Goal: Task Accomplishment & Management: Complete application form

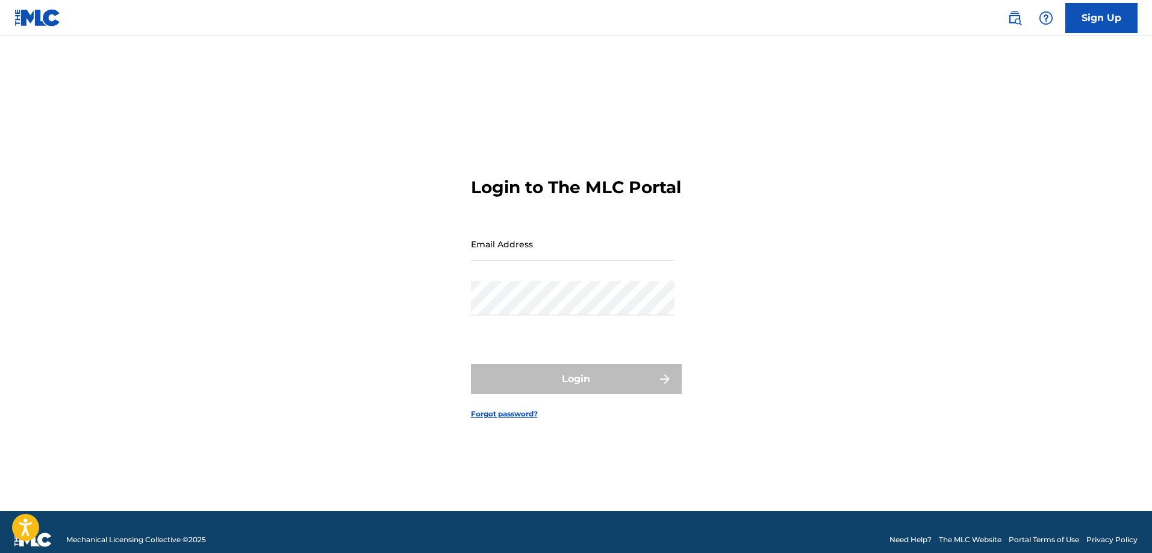
drag, startPoint x: 0, startPoint y: 0, endPoint x: 599, endPoint y: 261, distance: 653.3
click at [599, 261] on input "Email Address" at bounding box center [572, 244] width 203 height 34
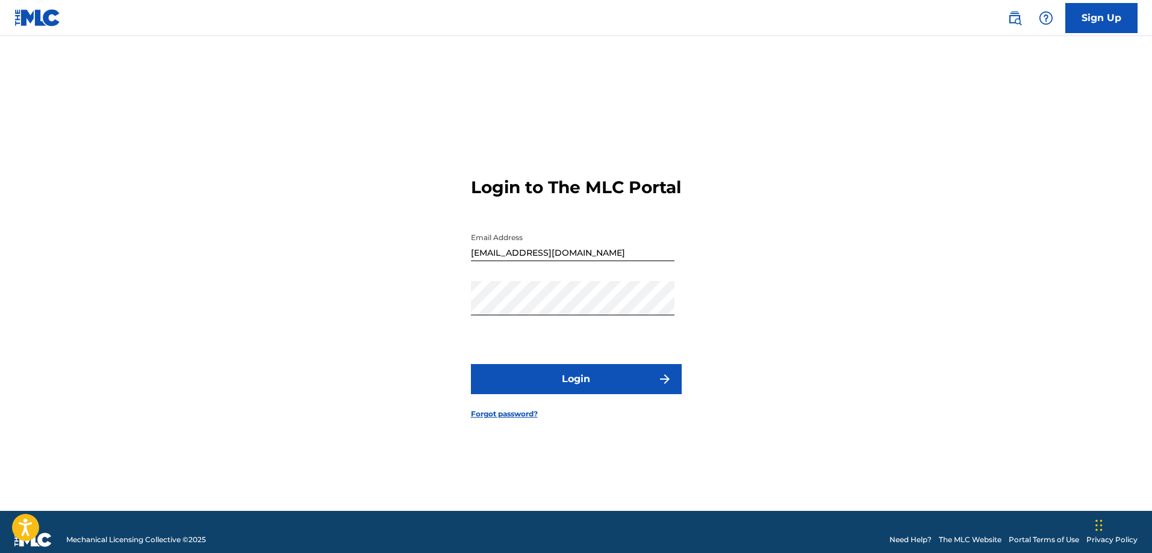
click at [591, 392] on button "Login" at bounding box center [576, 379] width 211 height 30
click at [441, 328] on div "Login to The MLC Portal Email Address [EMAIL_ADDRESS][DOMAIN_NAME] Password Log…" at bounding box center [576, 288] width 843 height 445
paste input "$"
click at [627, 261] on input "[EMAIL_ADDRESS][DOMAIN_NAME]$" at bounding box center [572, 244] width 203 height 34
type input "[EMAIL_ADDRESS][DOMAIN_NAME]"
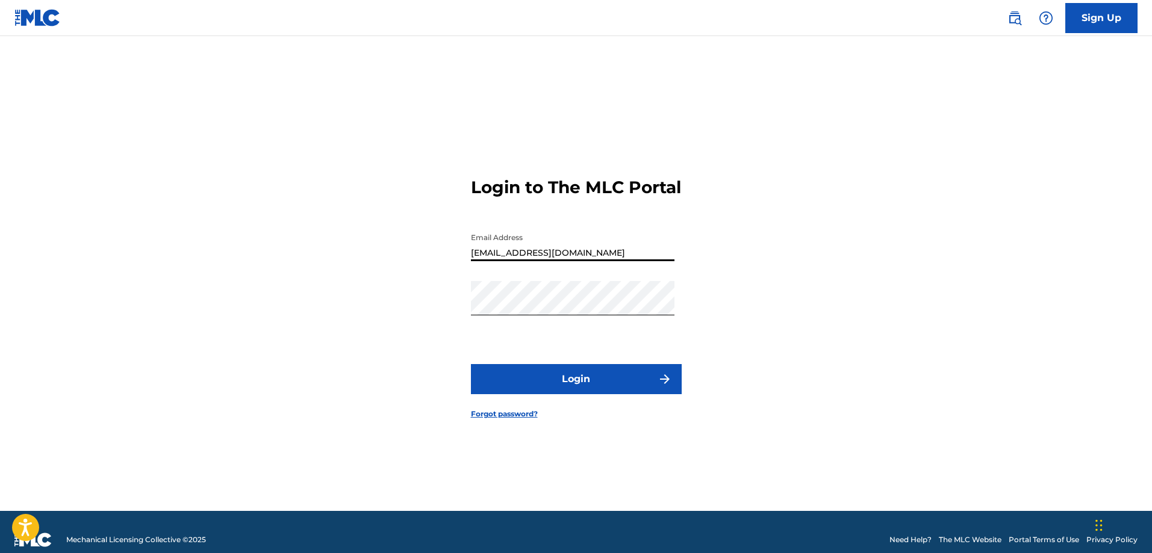
click at [595, 393] on button "Login" at bounding box center [576, 379] width 211 height 30
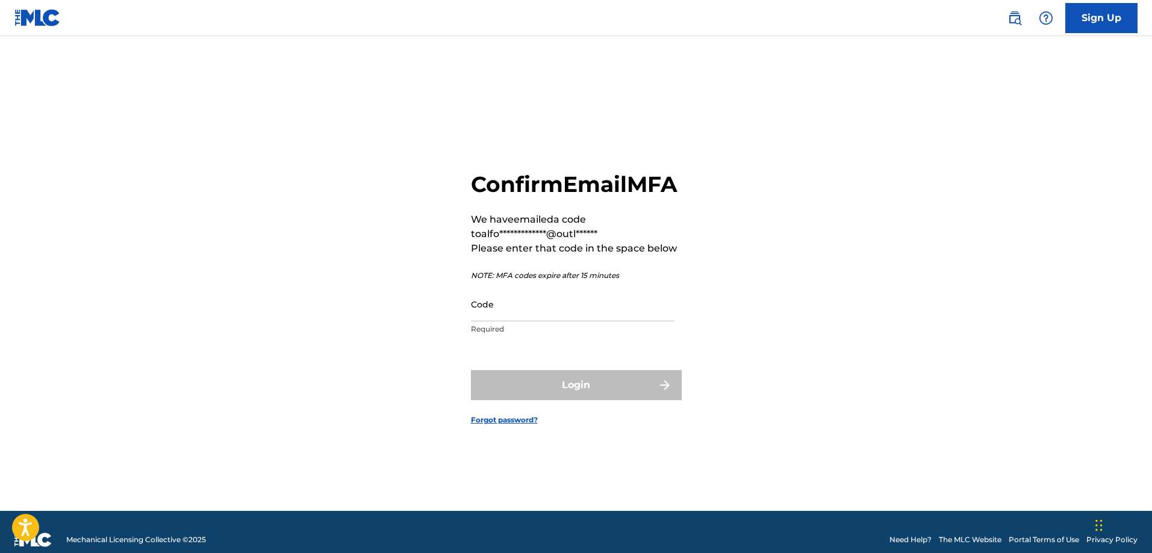
click at [555, 317] on input "Code" at bounding box center [572, 304] width 203 height 34
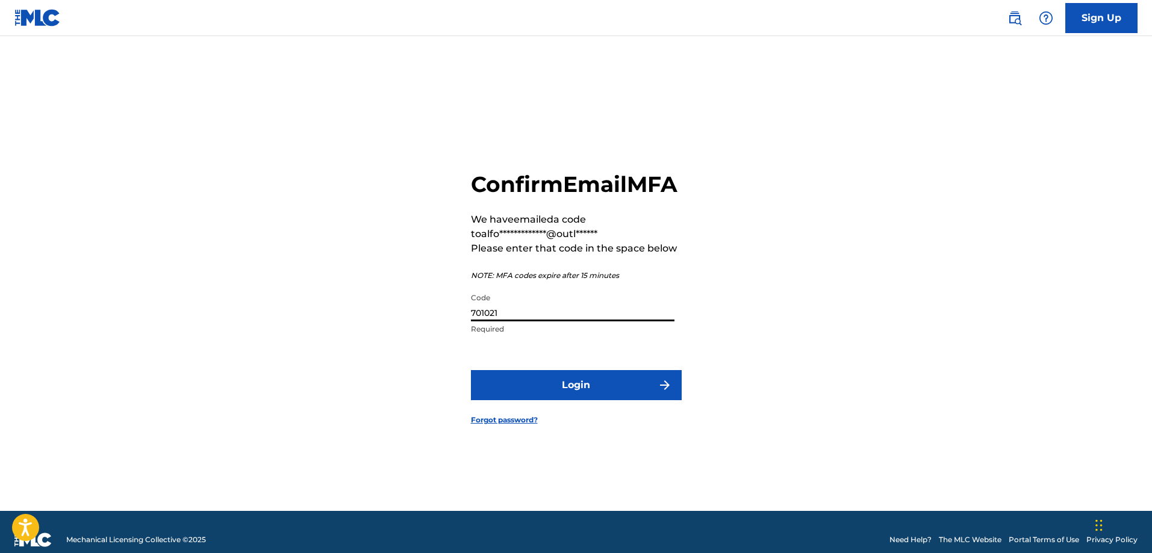
type input "701021"
click at [557, 400] on button "Login" at bounding box center [576, 385] width 211 height 30
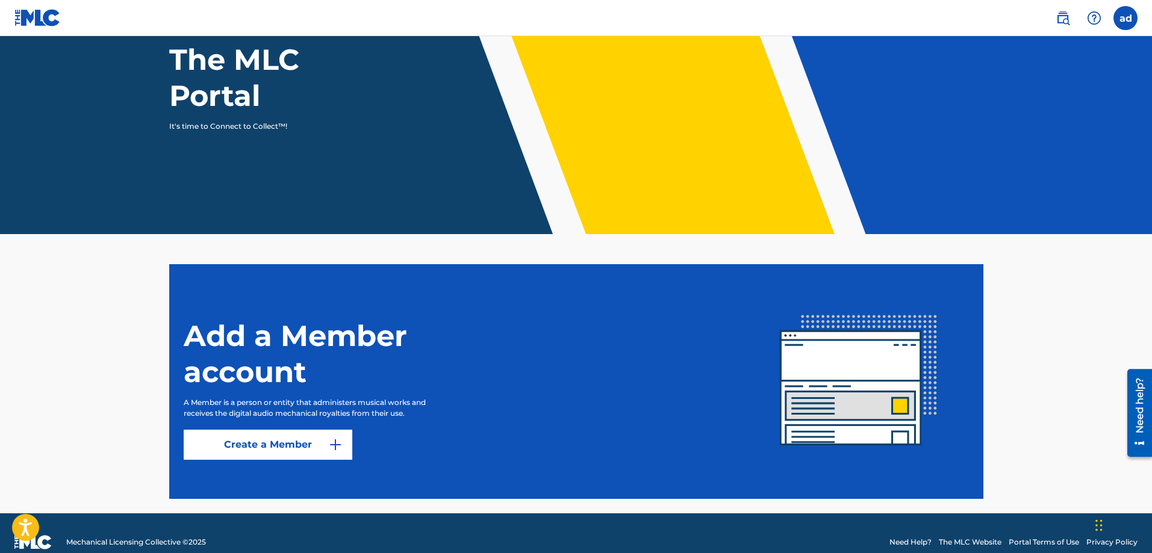
scroll to position [137, 0]
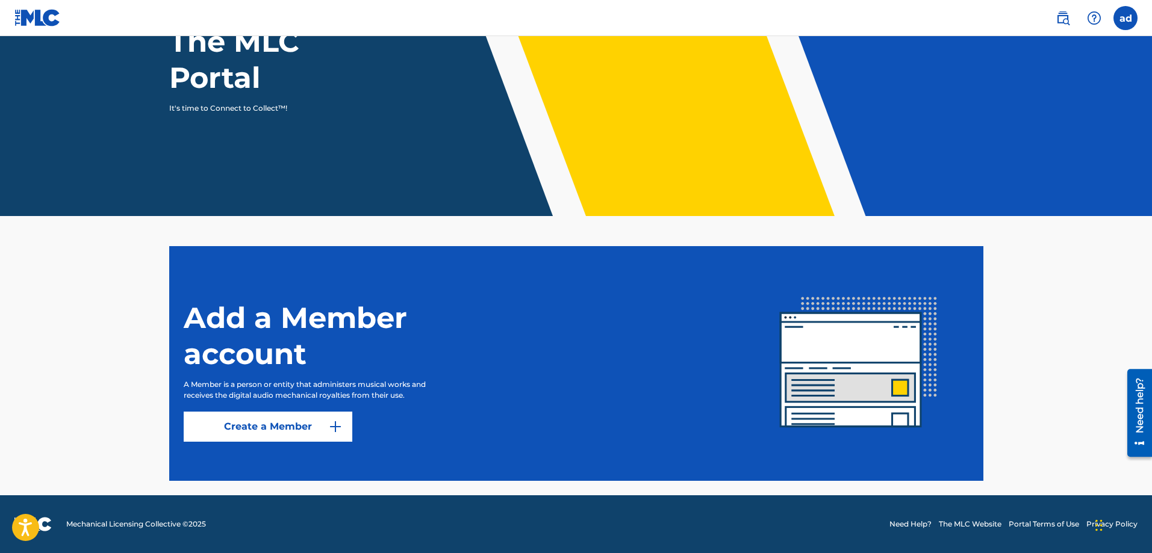
click at [318, 428] on link "Create a Member" at bounding box center [268, 427] width 169 height 30
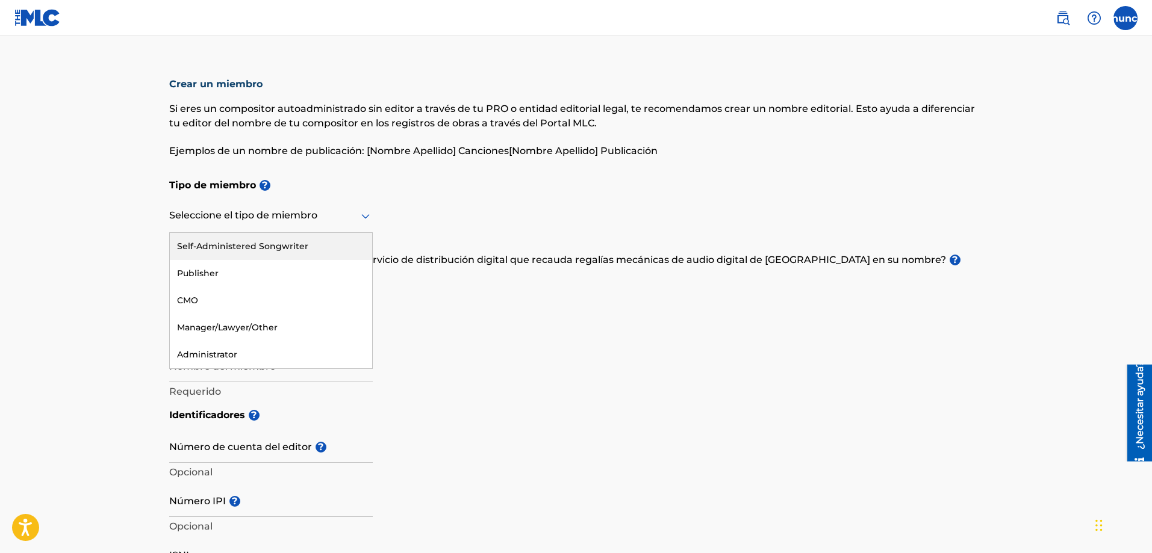
click at [351, 214] on div at bounding box center [270, 215] width 203 height 15
click at [291, 246] on font "Compositor autoadministrado" at bounding box center [251, 246] width 148 height 11
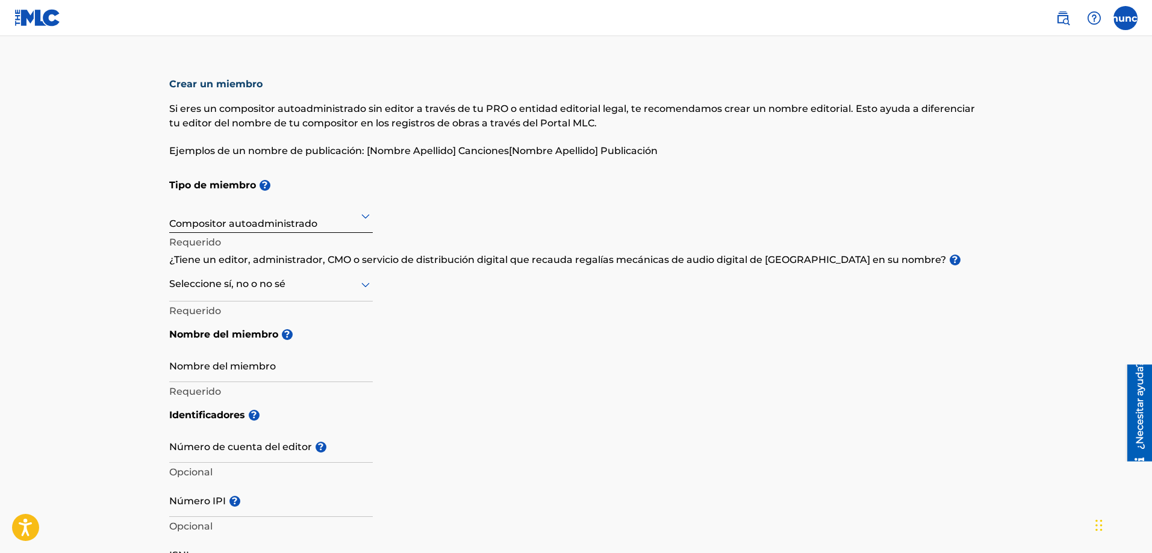
click at [339, 287] on div at bounding box center [270, 284] width 203 height 15
click at [426, 284] on div "Tipo de miembro ? Compositor autoadministrado Requerido ¿Tiene un editor, admin…" at bounding box center [576, 287] width 814 height 230
click at [357, 290] on div at bounding box center [270, 284] width 203 height 15
click at [323, 288] on div at bounding box center [270, 284] width 203 height 15
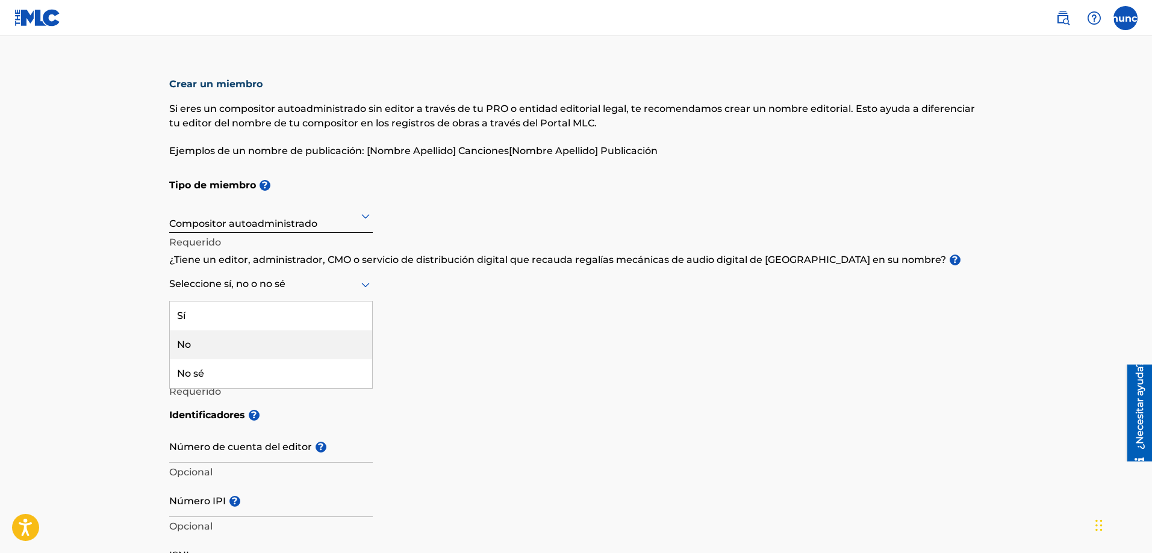
click at [285, 352] on div "No" at bounding box center [271, 345] width 202 height 29
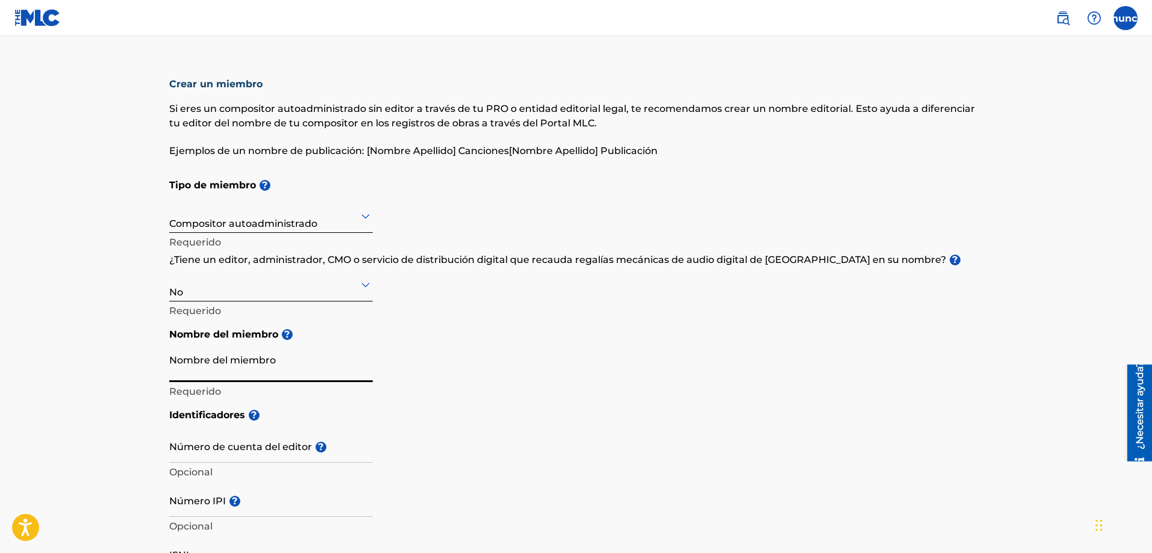
click at [282, 367] on input "Nombre del miembro" at bounding box center [270, 365] width 203 height 34
click at [299, 370] on input "Nombre del miembro" at bounding box center [270, 365] width 203 height 34
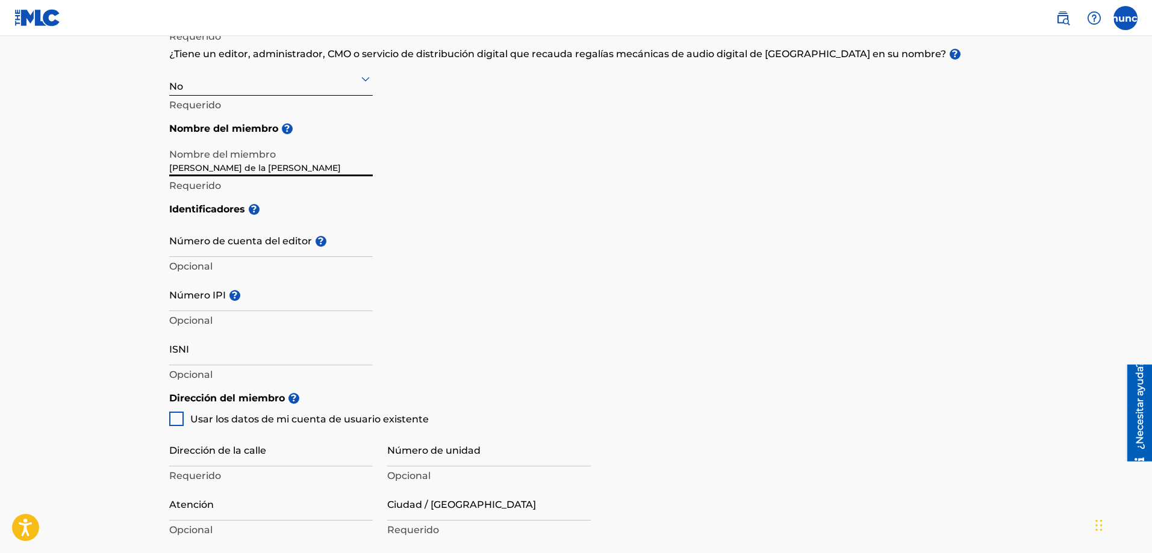
scroll to position [206, 0]
type input "[PERSON_NAME] de la [PERSON_NAME]"
click at [294, 301] on input "Número IPI ?" at bounding box center [270, 293] width 203 height 34
click at [204, 302] on input "Número IPI ?" at bounding box center [270, 293] width 203 height 34
click at [234, 302] on input "725639621" at bounding box center [270, 293] width 203 height 34
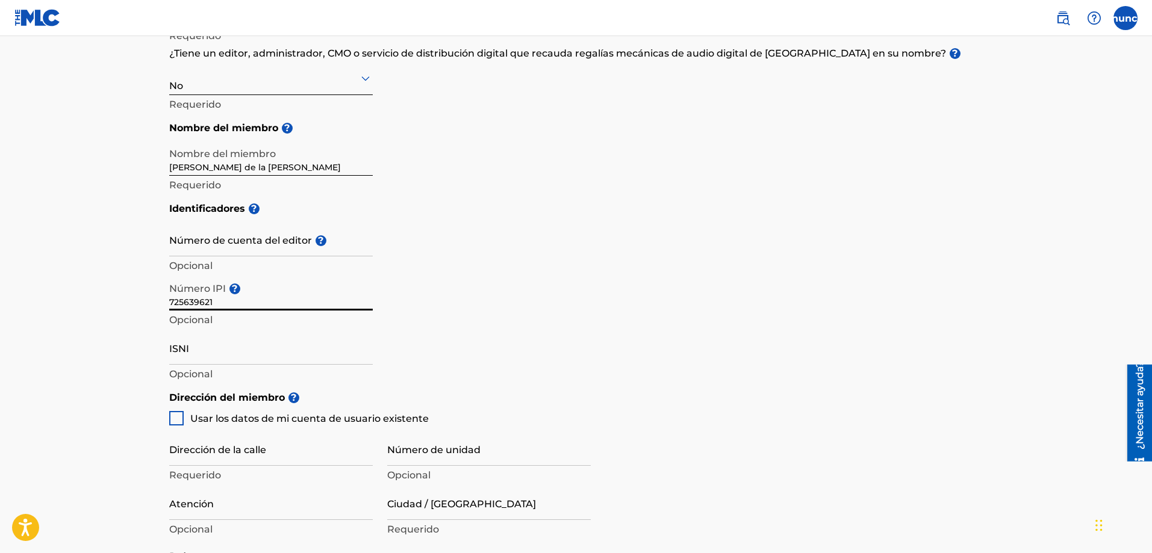
click at [217, 306] on input "725639621" at bounding box center [270, 293] width 203 height 34
click at [220, 300] on input "725639621" at bounding box center [270, 293] width 203 height 34
type input "725639621"
click at [216, 358] on input "ISNI" at bounding box center [270, 348] width 203 height 34
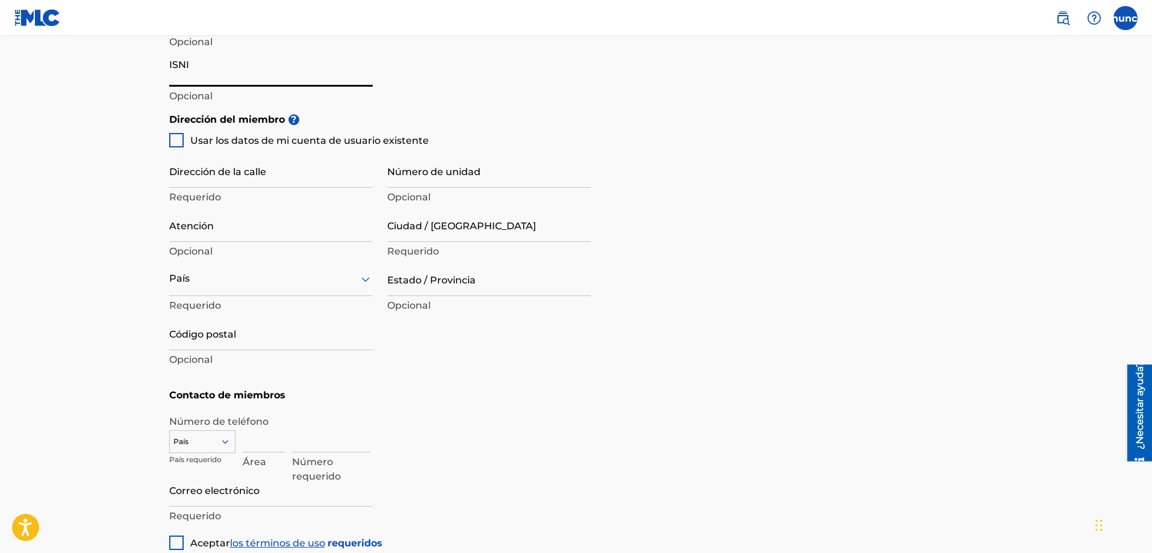
scroll to position [486, 0]
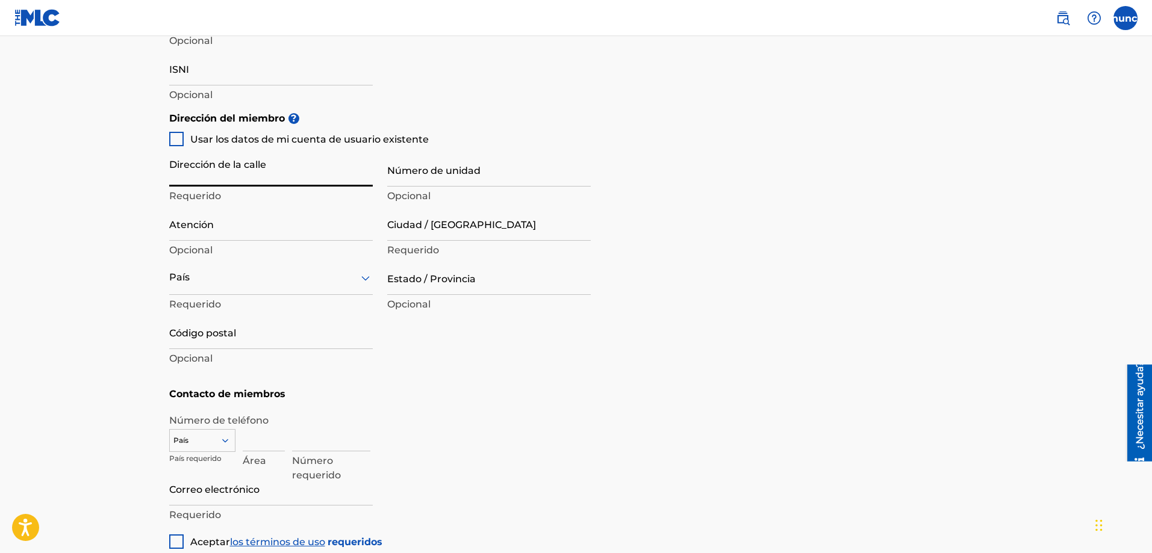
click at [276, 181] on input "Dirección de la calle" at bounding box center [270, 169] width 203 height 34
click at [236, 177] on input "Dirección de la calle" at bounding box center [270, 169] width 203 height 34
paste input "[STREET_ADDRESS]"
type input "[STREET_ADDRESS]"
click at [405, 175] on input "Número de unidad" at bounding box center [488, 169] width 203 height 34
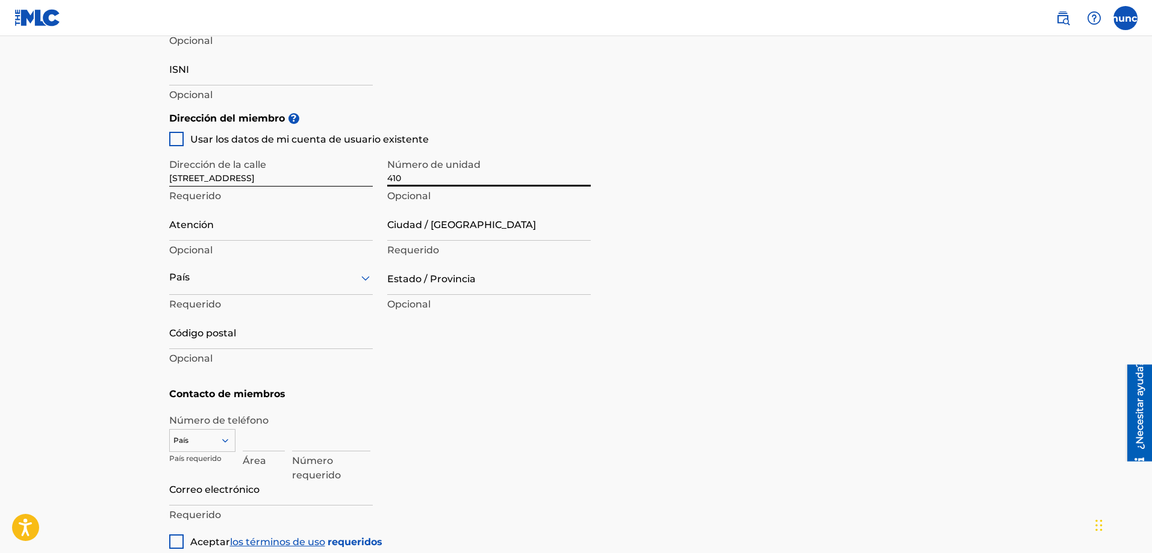
type input "410"
click at [281, 176] on input "[STREET_ADDRESS]" at bounding box center [270, 169] width 203 height 34
drag, startPoint x: 311, startPoint y: 176, endPoint x: 353, endPoint y: 174, distance: 42.2
click at [353, 174] on input "[STREET_ADDRESS]" at bounding box center [270, 169] width 203 height 34
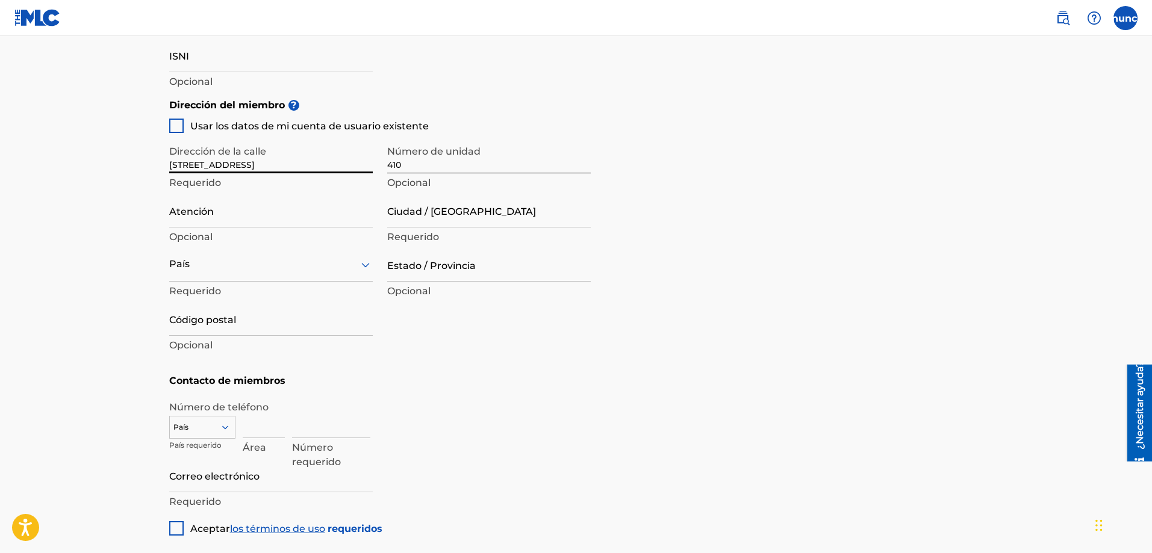
scroll to position [505, 0]
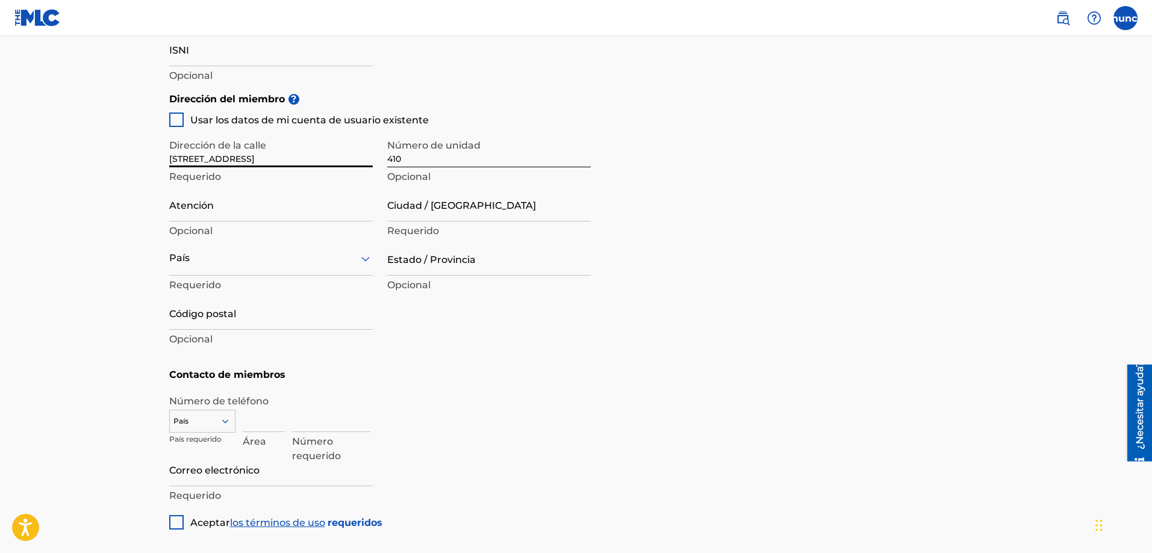
type input "[STREET_ADDRESS]"
click at [297, 323] on input "Código postal" at bounding box center [270, 313] width 203 height 34
paste input "cp 82128"
drag, startPoint x: 185, startPoint y: 318, endPoint x: 166, endPoint y: 321, distance: 19.5
click at [166, 321] on div "Crear un miembro Si eres un compositor autoadministrado sin editor a través de …" at bounding box center [576, 45] width 843 height 969
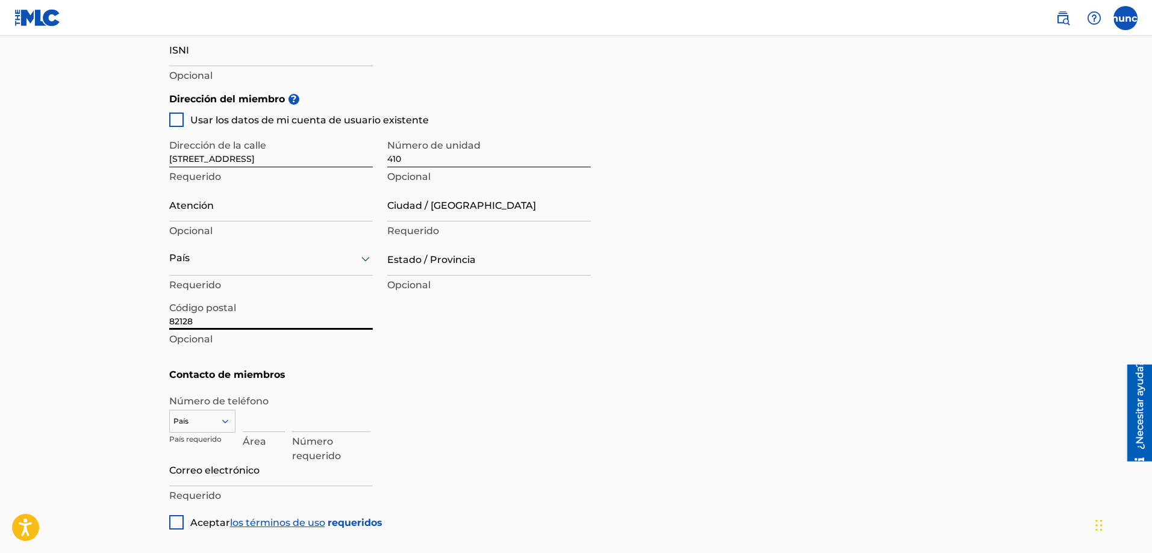
type input "82128"
drag, startPoint x: 349, startPoint y: 156, endPoint x: 311, endPoint y: 161, distance: 38.3
click at [311, 161] on input "[STREET_ADDRESS]" at bounding box center [270, 150] width 203 height 34
type input "Paseo De La Hacienda Mangos 2"
click at [253, 262] on div at bounding box center [270, 258] width 203 height 15
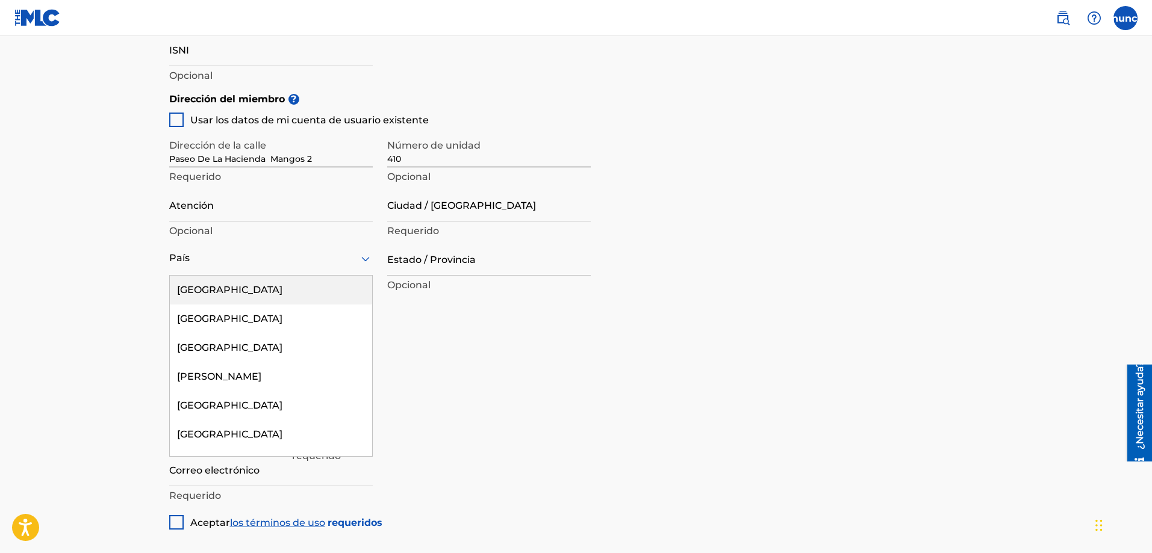
type input "m"
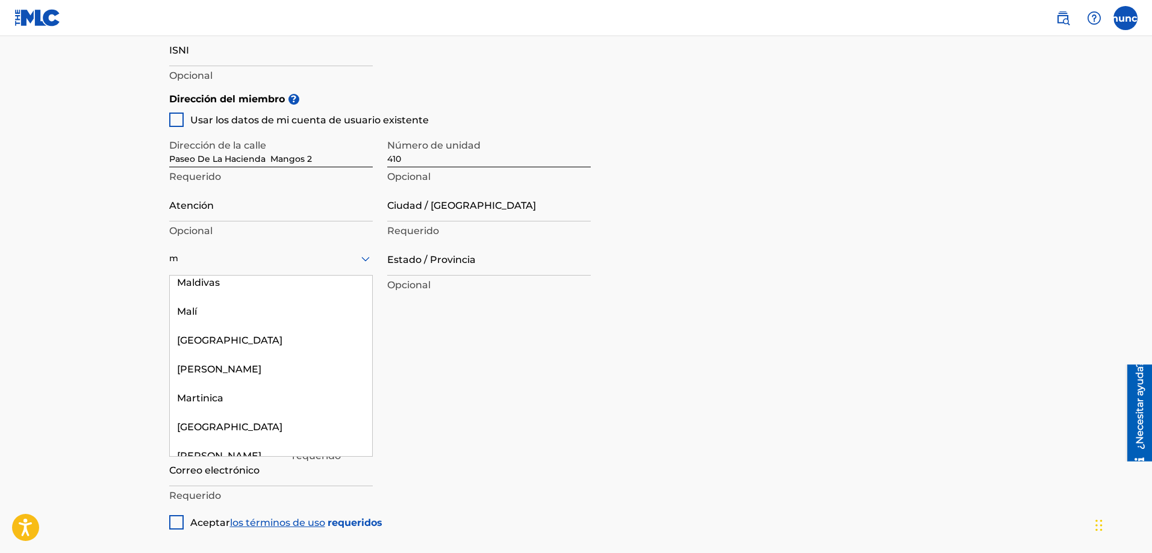
scroll to position [925, 0]
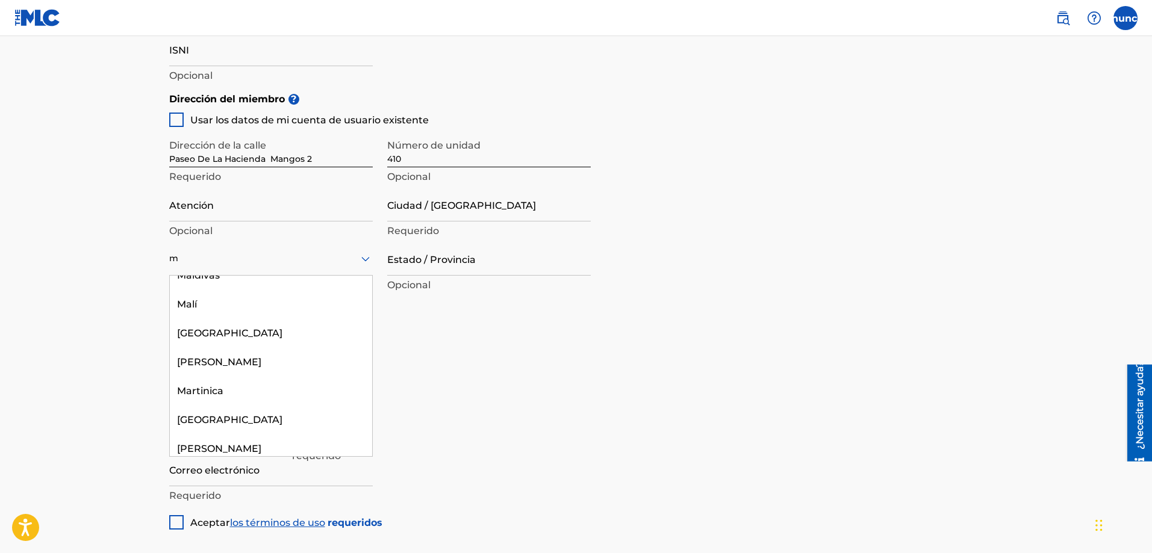
click at [225, 464] on div "[GEOGRAPHIC_DATA]" at bounding box center [271, 478] width 202 height 29
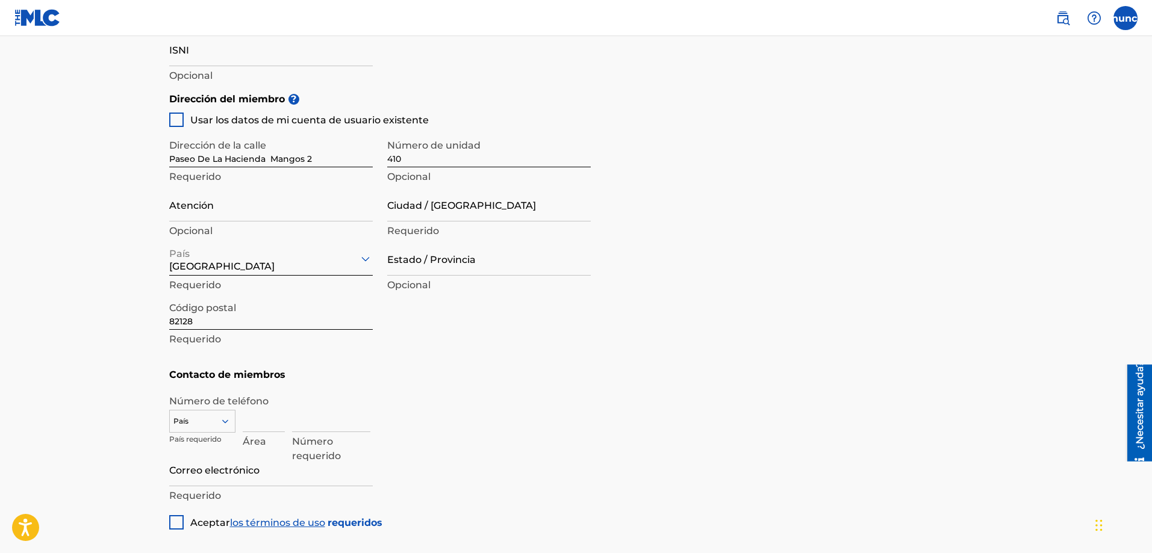
click at [424, 267] on input "Estado / Provincia" at bounding box center [488, 258] width 203 height 34
click at [416, 267] on input "s" at bounding box center [488, 258] width 203 height 34
type input "Sin."
type input "yoshmx tv"
type input "MAZATLAN"
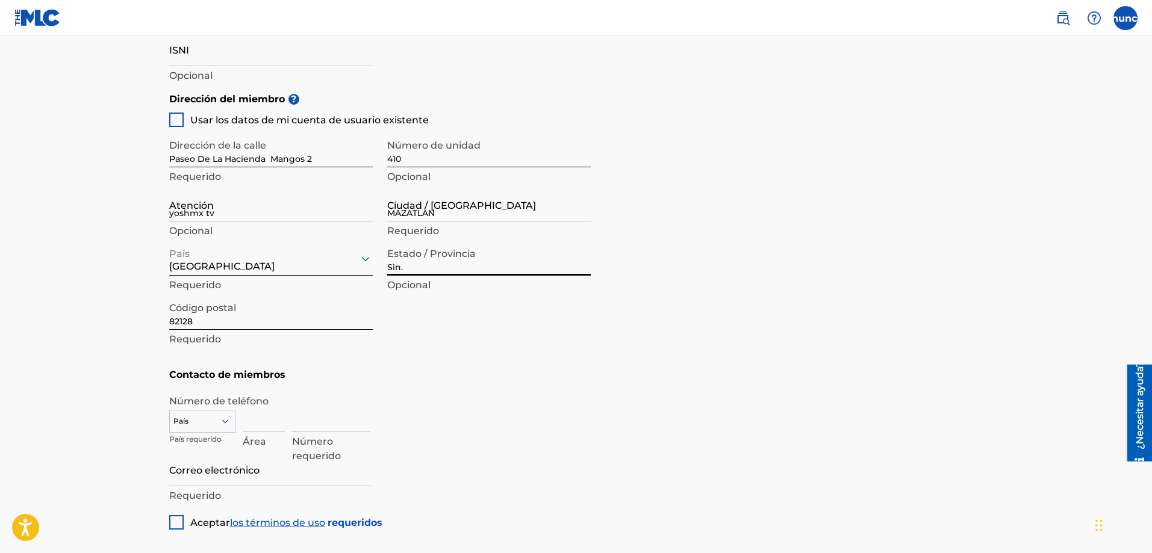
type input "[GEOGRAPHIC_DATA]"
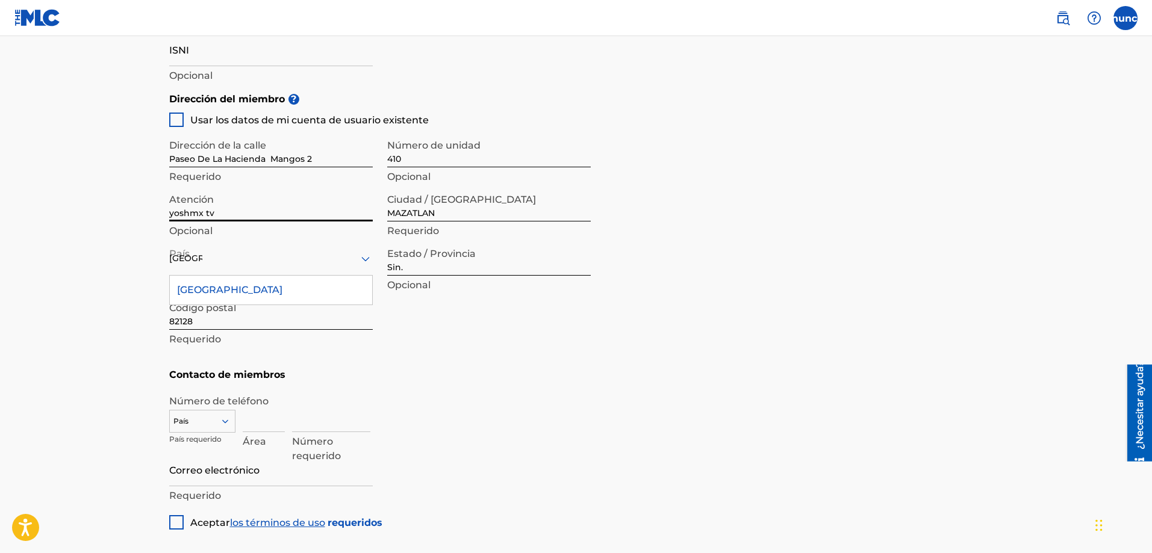
drag, startPoint x: 234, startPoint y: 209, endPoint x: 161, endPoint y: 213, distance: 72.4
click at [161, 213] on div "Crear un miembro Si eres un compositor autoadministrado sin editor a través de …" at bounding box center [576, 45] width 843 height 969
click at [384, 351] on div "Dirección de la [STREET_ADDRESS] Requerido Número de unidad 410 Opcional Atenci…" at bounding box center [379, 241] width 421 height 229
click at [306, 294] on div "[GEOGRAPHIC_DATA]" at bounding box center [271, 290] width 202 height 29
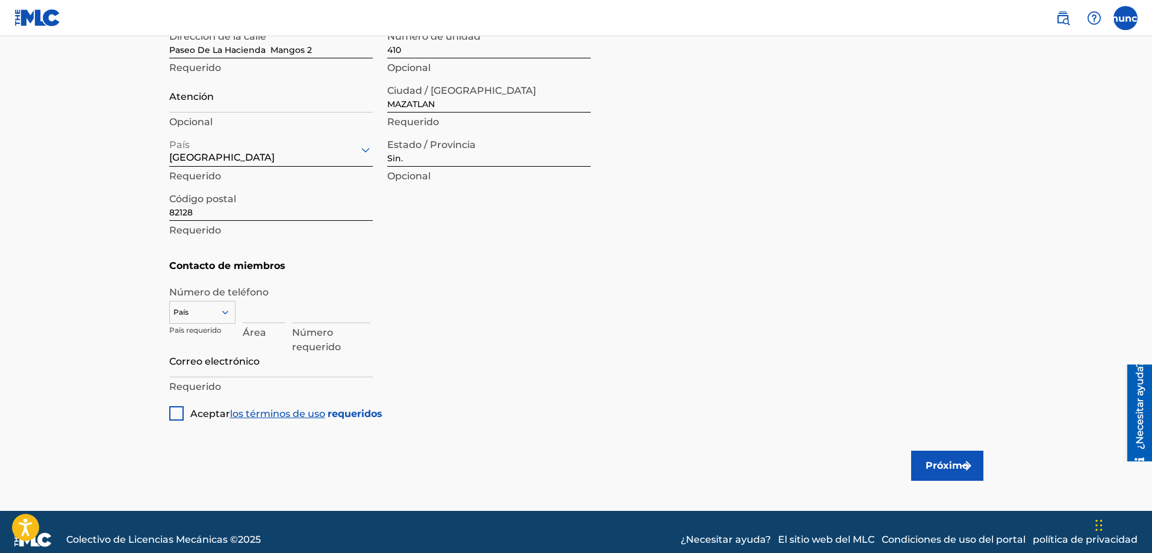
scroll to position [615, 0]
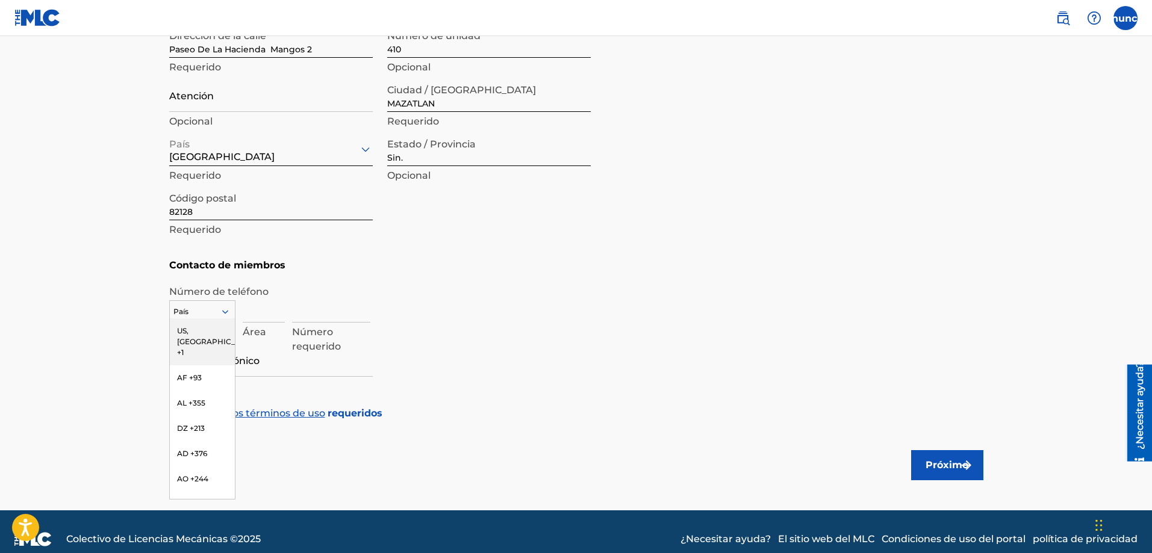
click at [203, 312] on div at bounding box center [202, 311] width 65 height 13
type input "mx"
click at [191, 335] on div "MX +52" at bounding box center [202, 330] width 65 height 25
click at [253, 313] on input at bounding box center [264, 305] width 42 height 34
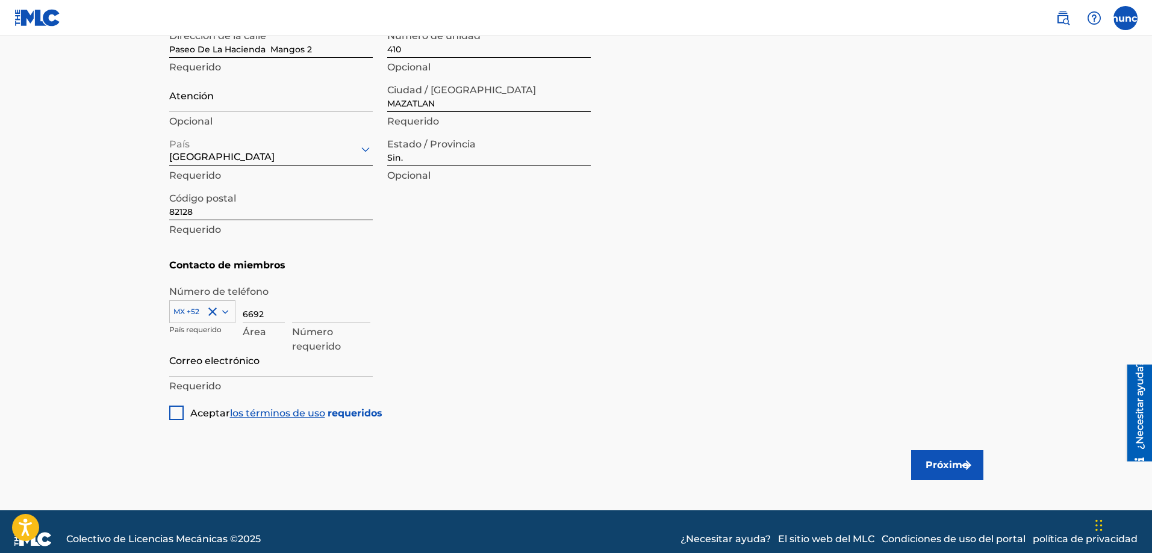
type input "6692"
click at [302, 309] on input at bounding box center [331, 305] width 78 height 34
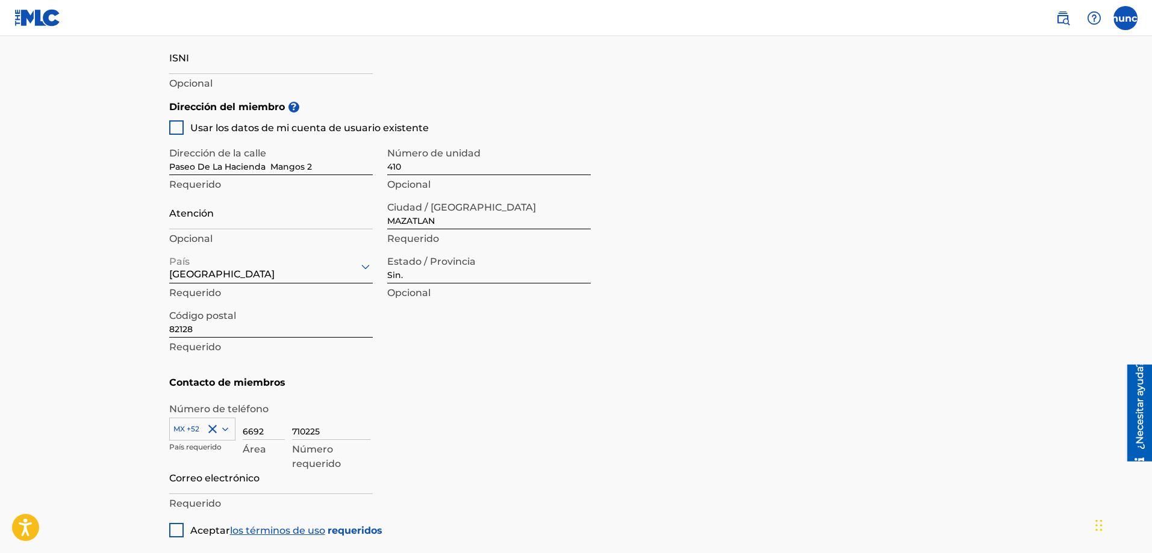
scroll to position [498, 0]
type input "710225"
click at [175, 130] on div at bounding box center [176, 127] width 14 height 14
type input "60 Tangerine"
type input "[PERSON_NAME]"
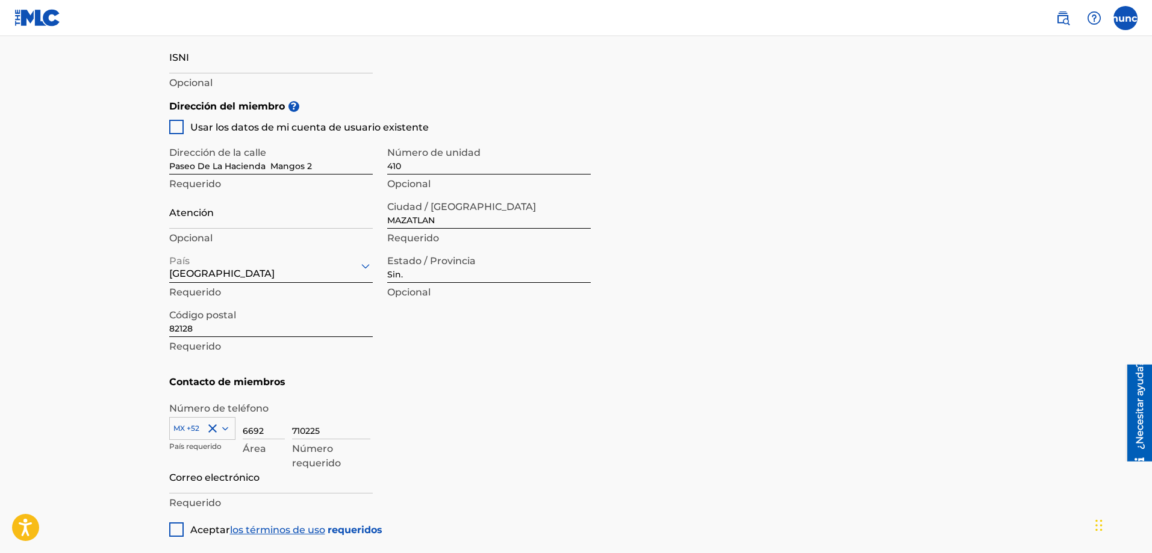
type input "92618"
type input "949"
type input "4319575"
type input "[EMAIL_ADDRESS][DOMAIN_NAME]"
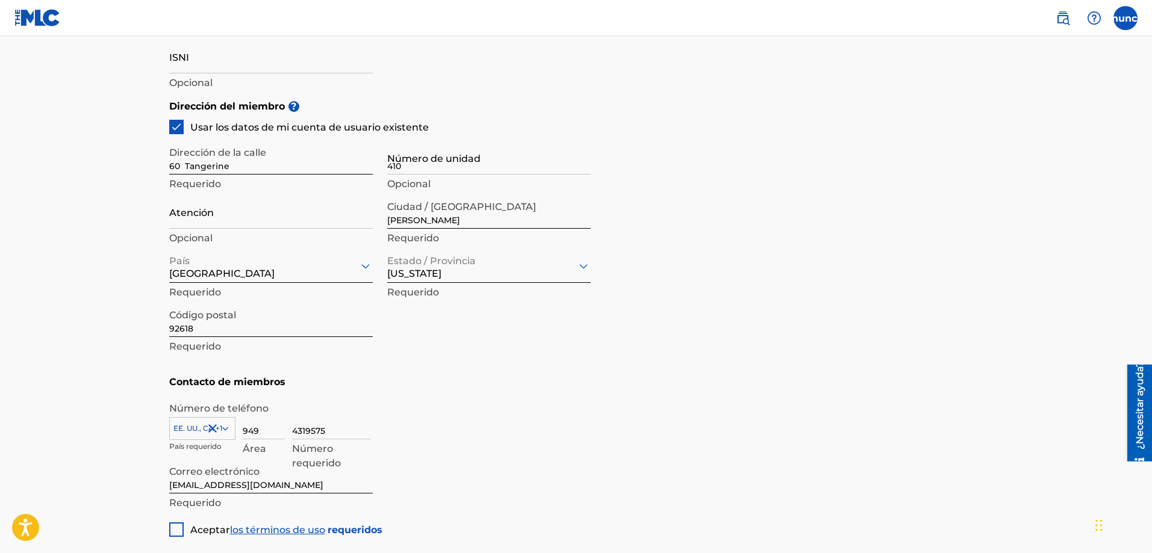
click at [176, 130] on img at bounding box center [176, 127] width 12 height 12
drag, startPoint x: 261, startPoint y: 169, endPoint x: 143, endPoint y: 161, distance: 118.3
click at [143, 161] on main "Crear un miembro Si eres un compositor autoadministrado sin editor a través de …" at bounding box center [576, 83] width 1152 height 1089
paste input "[STREET_ADDRESS]"
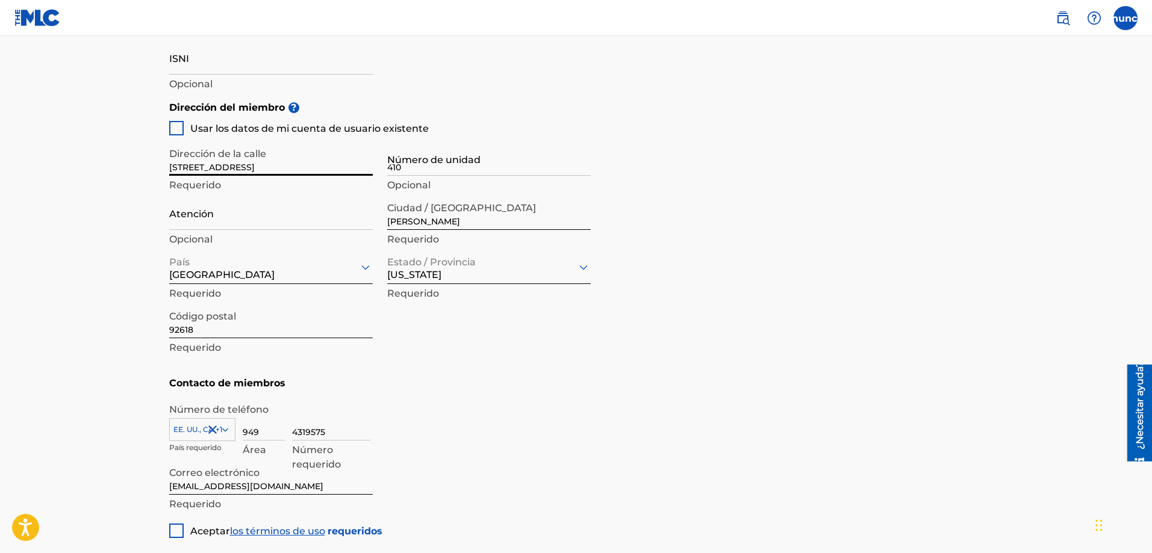
type input "[STREET_ADDRESS]"
click at [330, 225] on input "Atención" at bounding box center [270, 213] width 203 height 34
click at [412, 220] on input "[PERSON_NAME]" at bounding box center [488, 213] width 203 height 34
drag, startPoint x: 432, startPoint y: 220, endPoint x: 380, endPoint y: 222, distance: 51.8
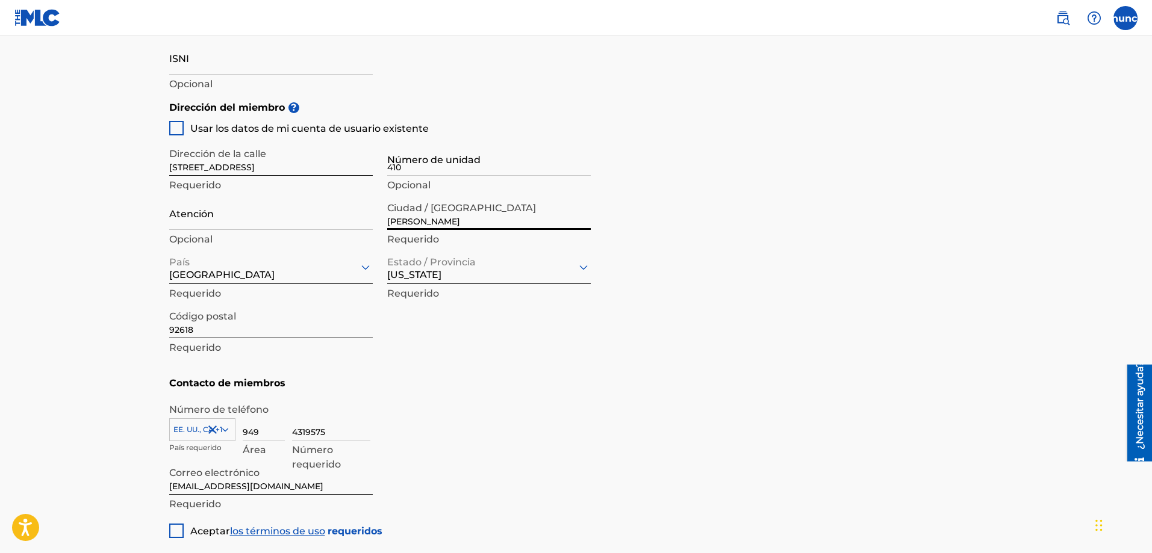
click at [380, 222] on div "Dirección de la [STREET_ADDRESS] Requerido Número de unidad 410 Opcional Atenci…" at bounding box center [379, 249] width 421 height 229
type input "MAZATLAN"
type input "yoshmx tv"
type input "[GEOGRAPHIC_DATA]"
type input "Sin."
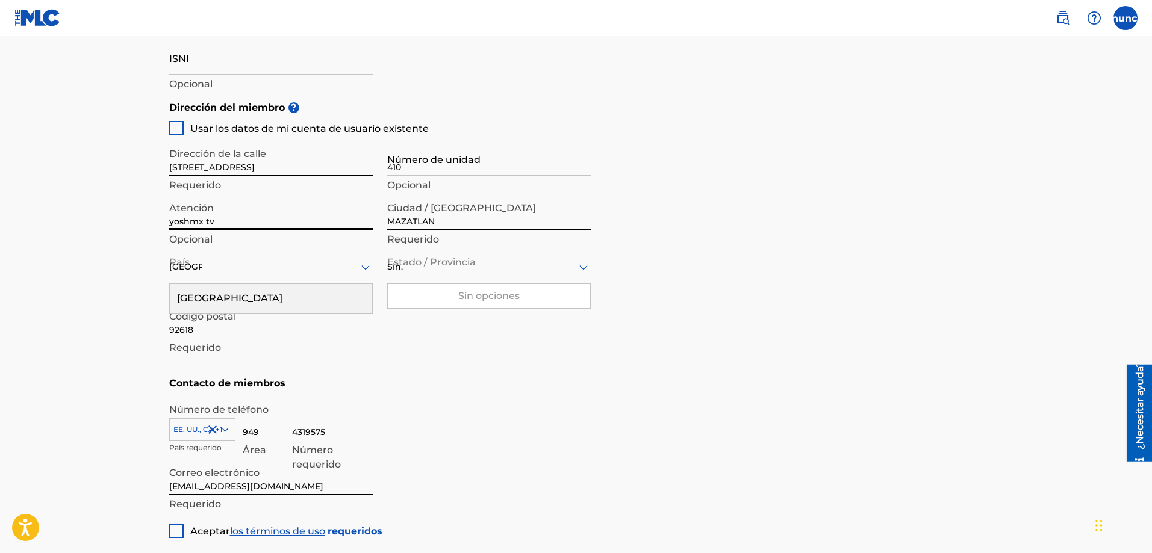
drag, startPoint x: 276, startPoint y: 220, endPoint x: 164, endPoint y: 222, distance: 112.6
click at [164, 222] on div "Crear un miembro Si eres un compositor autoadministrado sin editor a través de …" at bounding box center [576, 54] width 843 height 969
click at [234, 331] on input "92618" at bounding box center [270, 321] width 203 height 34
drag, startPoint x: 234, startPoint y: 331, endPoint x: 164, endPoint y: 333, distance: 69.9
click at [164, 333] on div "Crear un miembro Si eres un compositor autoadministrado sin editor a través de …" at bounding box center [576, 54] width 843 height 969
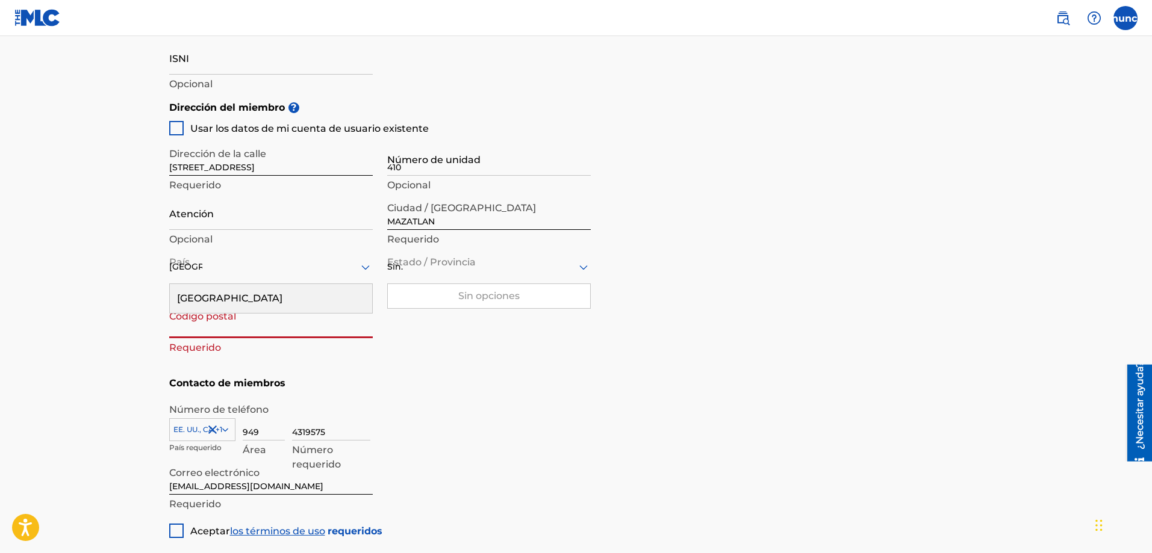
click at [232, 325] on input "Código postal" at bounding box center [270, 321] width 203 height 34
paste input "82128"
type input "82128"
drag, startPoint x: 265, startPoint y: 432, endPoint x: 231, endPoint y: 432, distance: 34.3
click at [231, 432] on div "[GEOGRAPHIC_DATA], [GEOGRAPHIC_DATA] +1 País requerido 949 Área 4319575 Número …" at bounding box center [576, 433] width 814 height 54
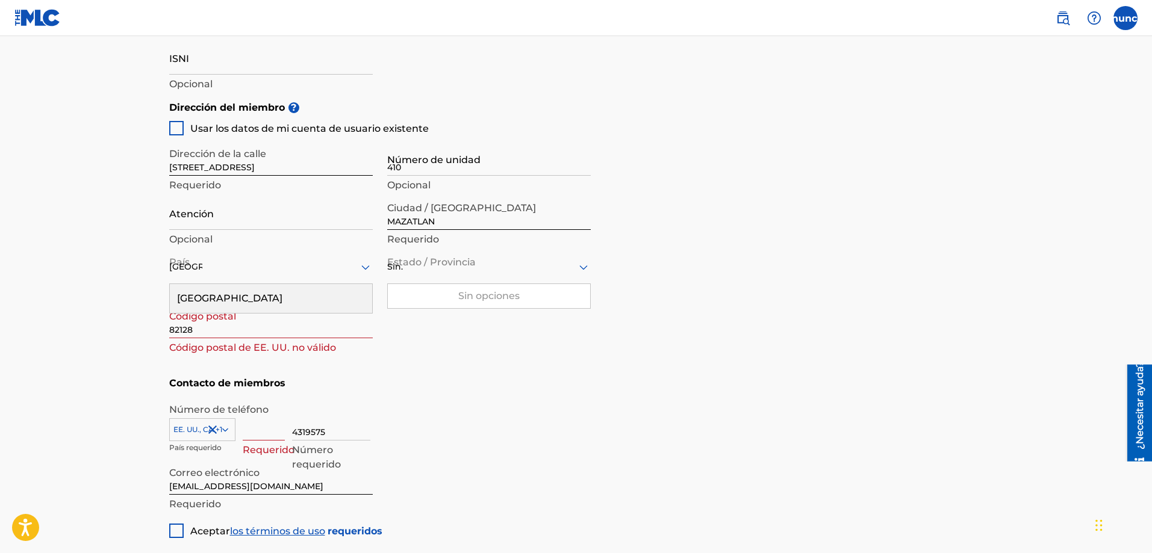
drag, startPoint x: 333, startPoint y: 430, endPoint x: 282, endPoint y: 432, distance: 51.2
click at [282, 432] on div "[GEOGRAPHIC_DATA], [GEOGRAPHIC_DATA] +1 País requerido Requerido 4319575 Número…" at bounding box center [576, 433] width 814 height 54
click at [259, 430] on input at bounding box center [264, 423] width 42 height 34
click at [225, 432] on div "EE. UU., CA +1" at bounding box center [202, 427] width 66 height 18
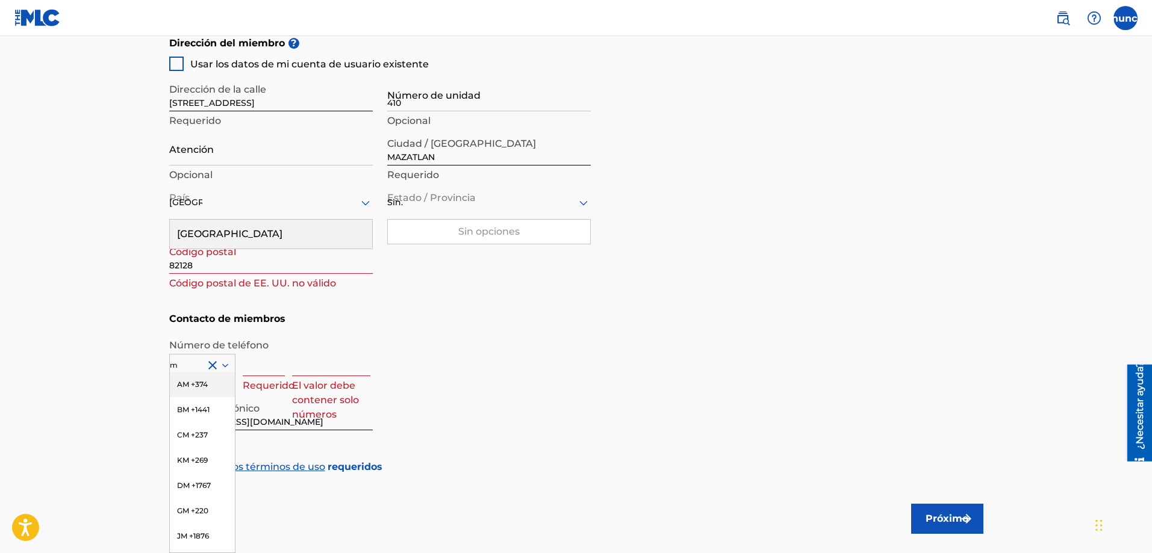
type input "mx"
click at [193, 386] on font "MX +52" at bounding box center [190, 384] width 26 height 9
click at [251, 362] on input at bounding box center [264, 359] width 42 height 34
type input "6692"
click at [308, 367] on input at bounding box center [331, 359] width 78 height 34
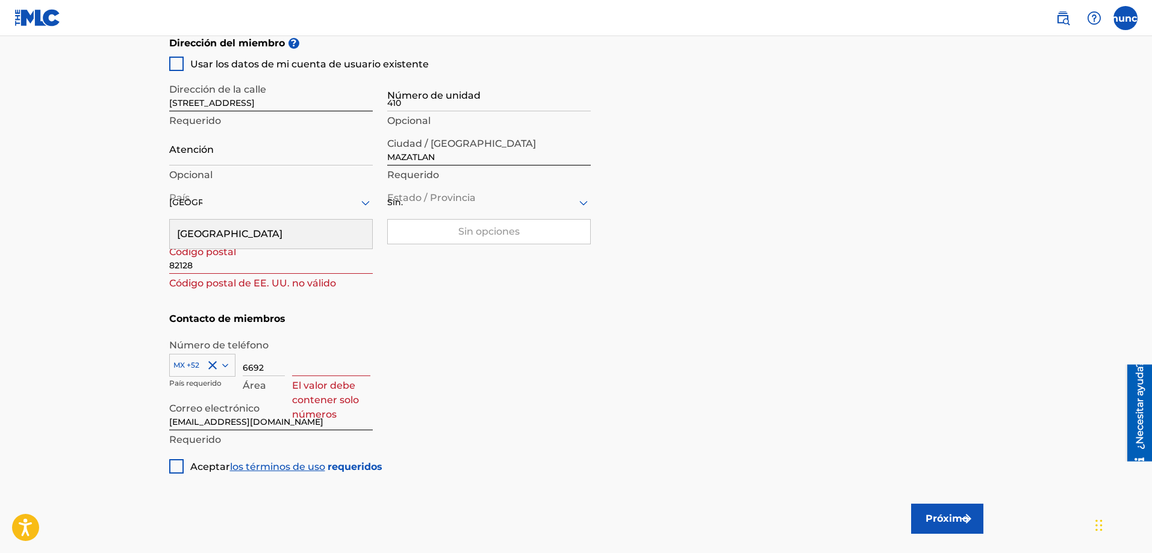
type input "710225"
click at [172, 468] on div at bounding box center [176, 466] width 14 height 14
click at [272, 261] on input "82128" at bounding box center [270, 257] width 203 height 34
click at [326, 200] on div "[GEOGRAPHIC_DATA]" at bounding box center [270, 202] width 203 height 15
click at [194, 203] on input "[GEOGRAPHIC_DATA]" at bounding box center [185, 202] width 33 height 13
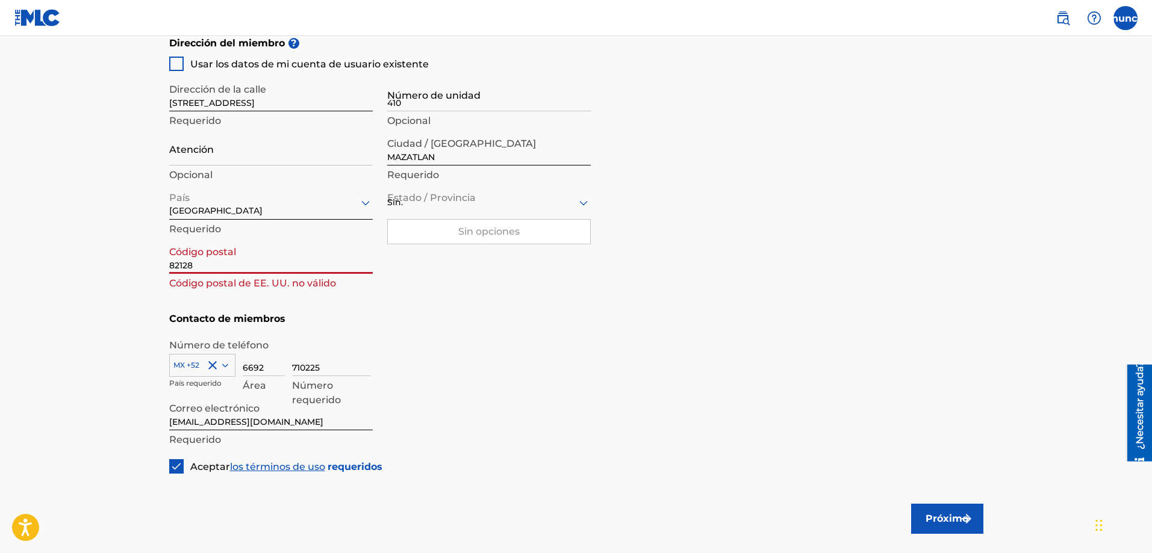
click at [214, 265] on input "82128" at bounding box center [270, 257] width 203 height 34
click at [258, 203] on div at bounding box center [270, 202] width 203 height 15
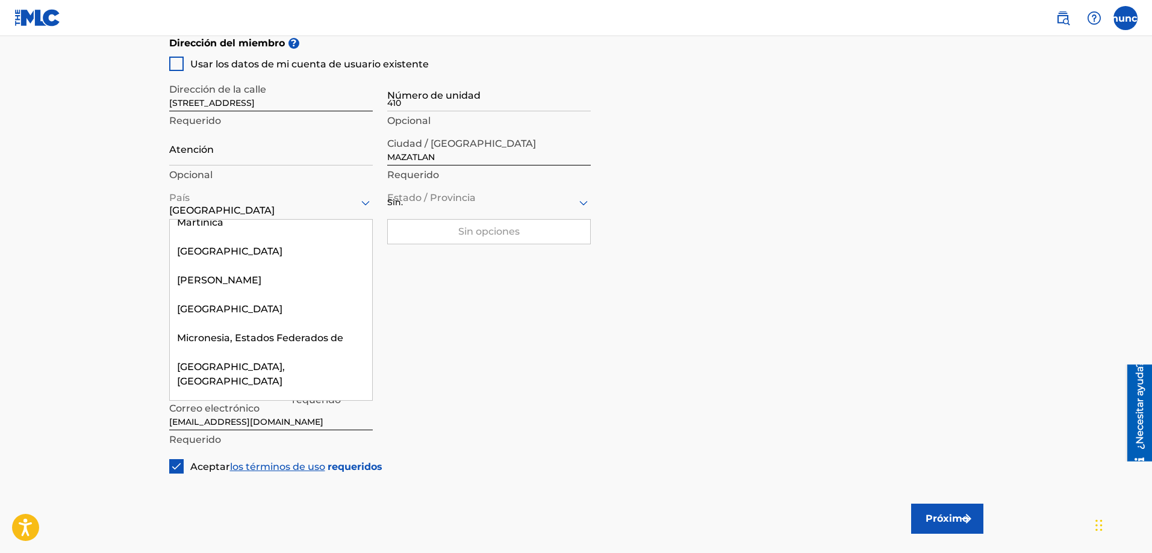
scroll to position [3728, 0]
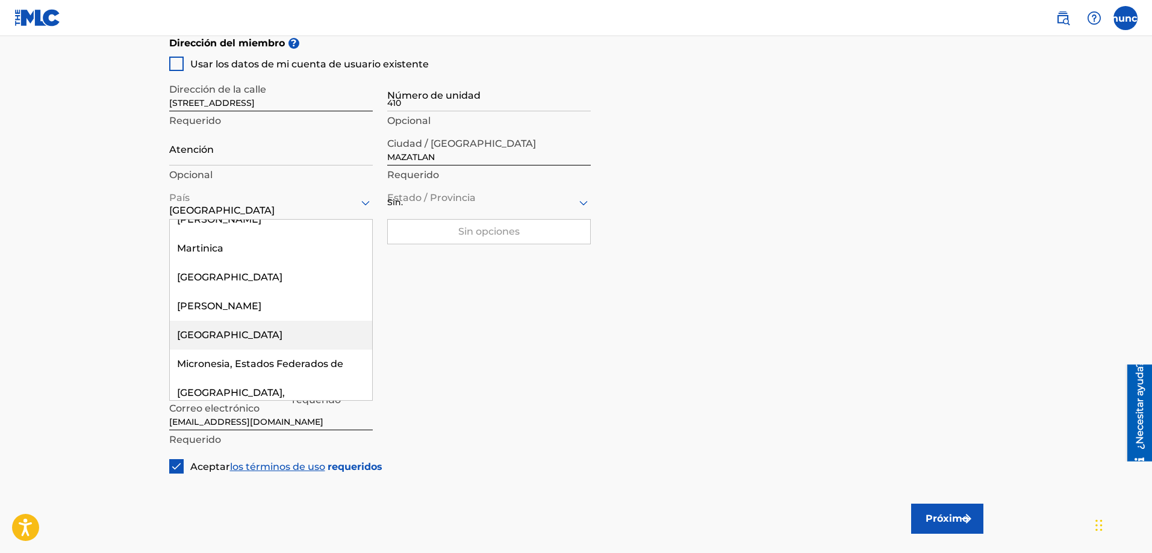
click at [216, 321] on div "[GEOGRAPHIC_DATA]" at bounding box center [271, 335] width 202 height 29
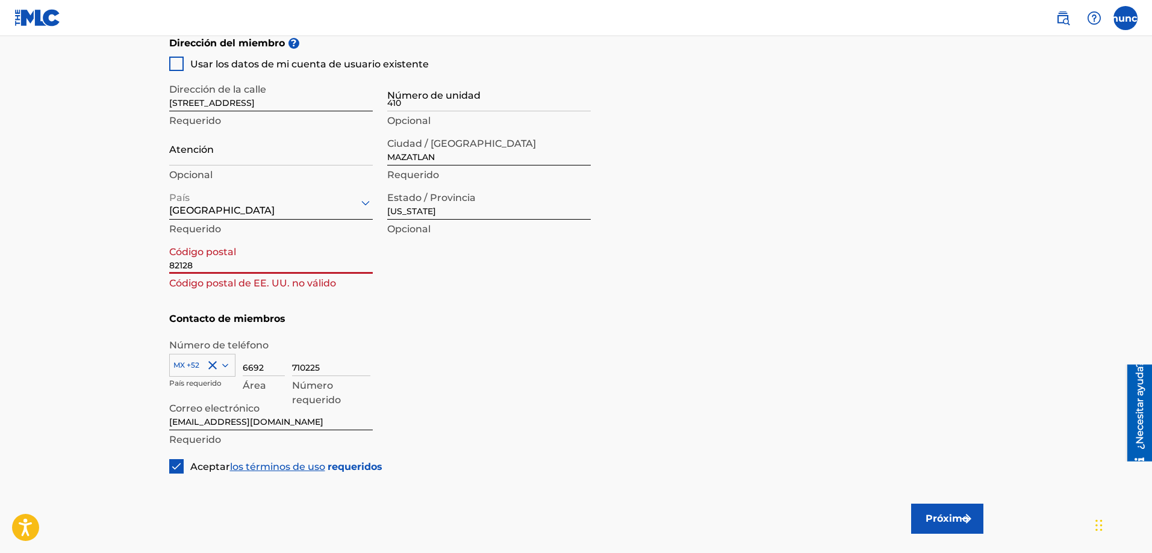
click at [221, 273] on input "82128" at bounding box center [270, 257] width 203 height 34
type input "82128"
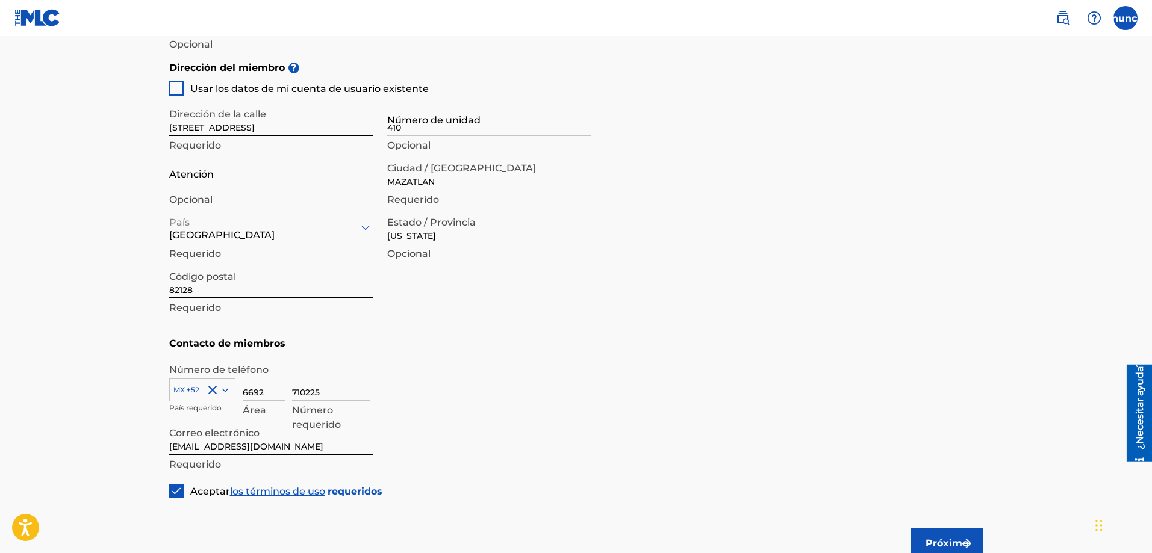
scroll to position [539, 0]
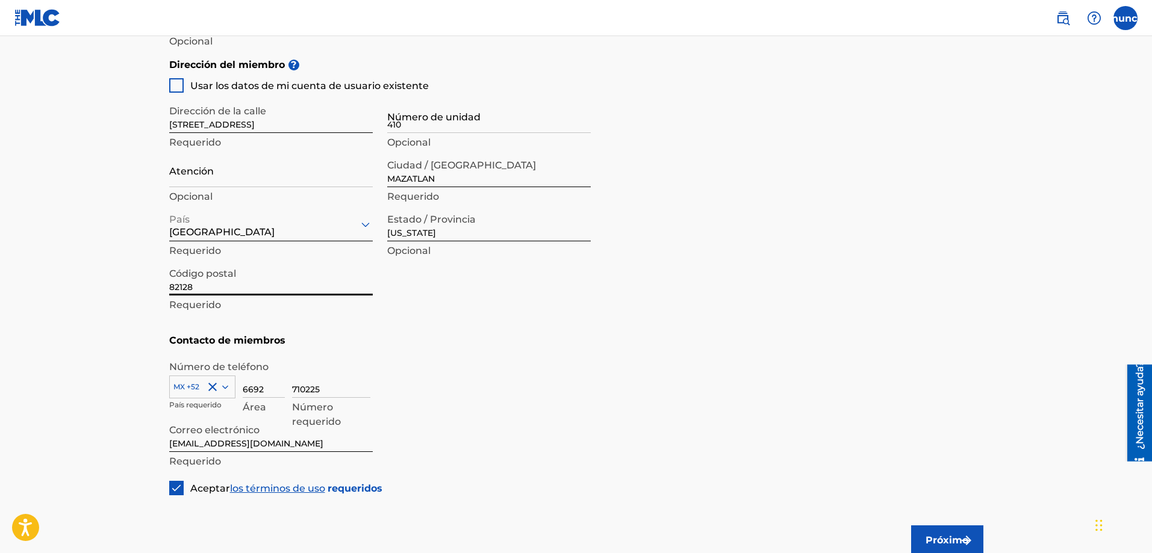
click at [444, 234] on input "[US_STATE]" at bounding box center [488, 224] width 203 height 34
type input "C"
type input "sin."
click at [416, 303] on div "Dirección de la [STREET_ADDRESS] Requerido Número de unidad 410 Opcional Atenci…" at bounding box center [379, 207] width 421 height 229
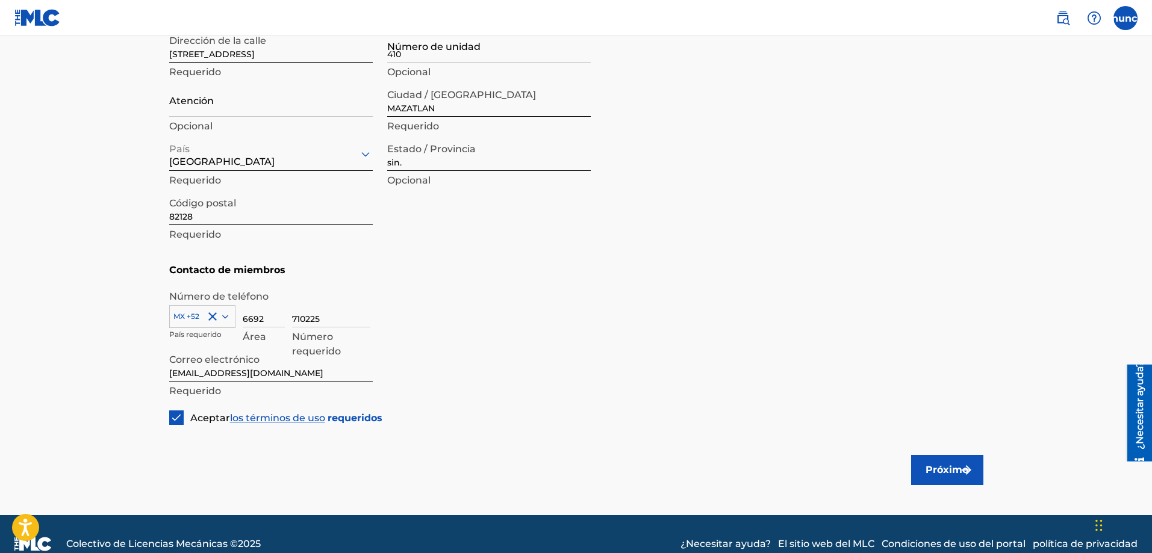
scroll to position [630, 0]
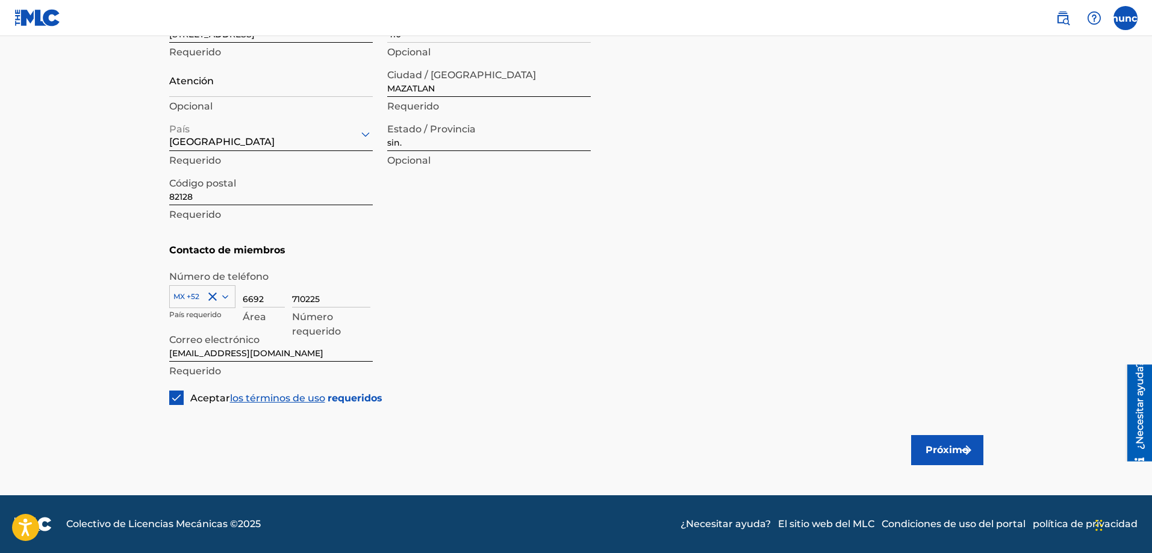
click at [940, 452] on font "Próximo" at bounding box center [946, 449] width 43 height 11
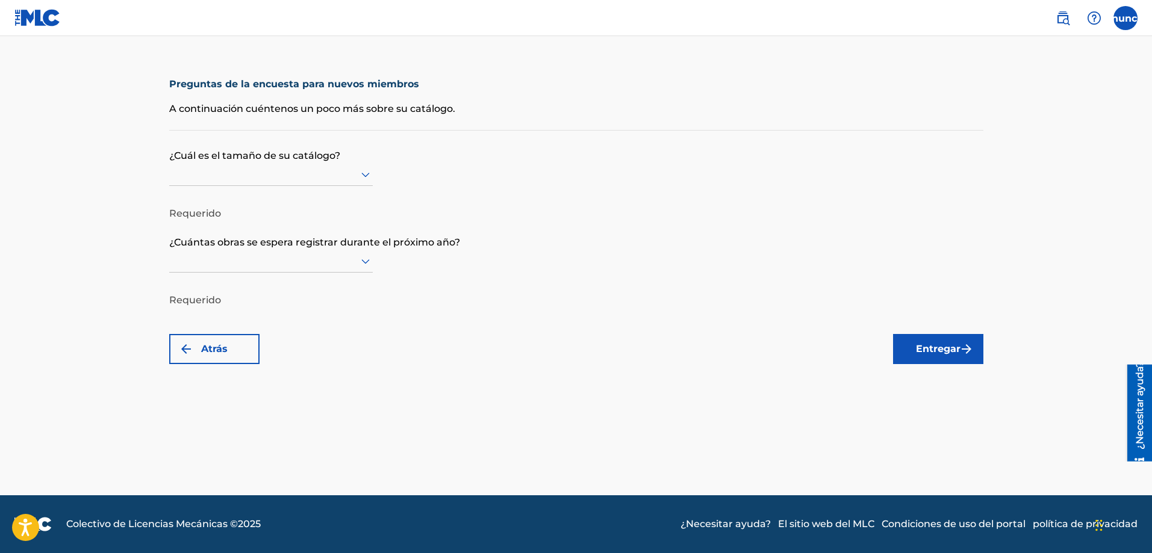
click at [350, 172] on div at bounding box center [270, 174] width 203 height 15
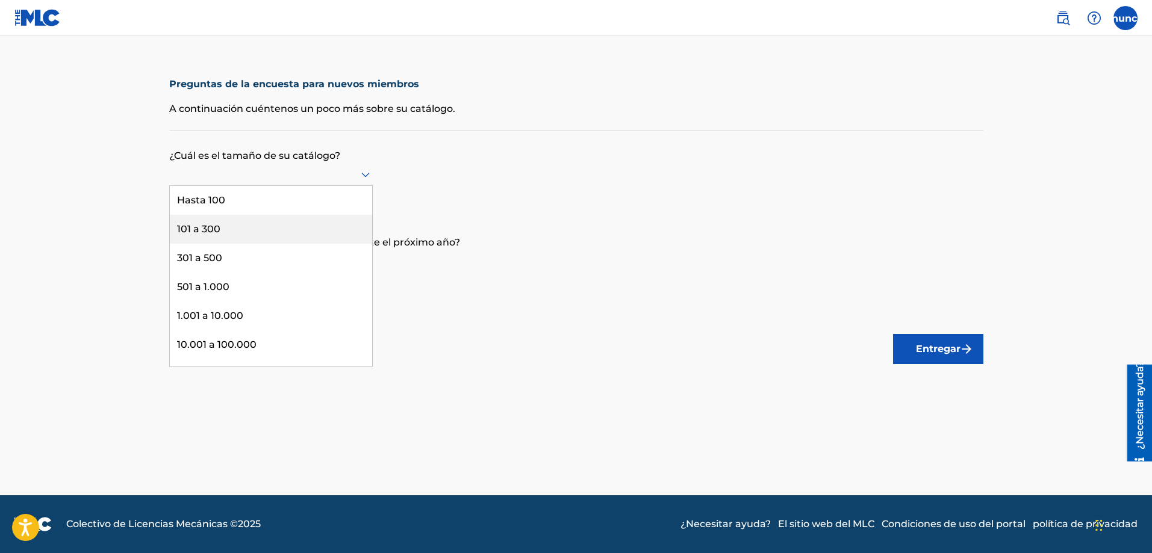
click at [236, 226] on div "101 a 300" at bounding box center [271, 229] width 202 height 29
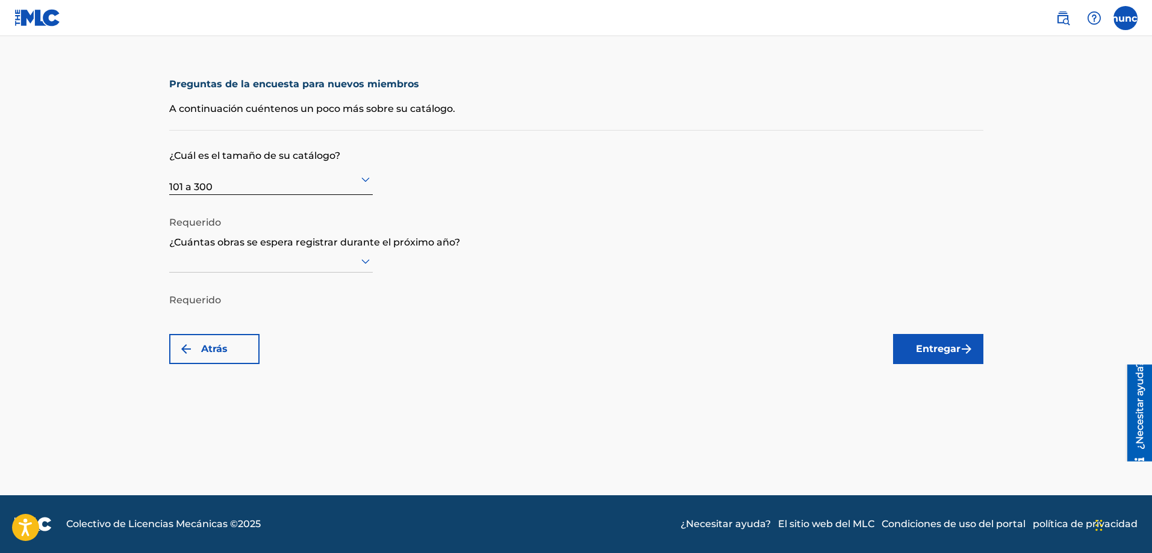
click at [232, 266] on div at bounding box center [270, 260] width 203 height 15
click at [220, 344] on font "301 a 500" at bounding box center [199, 344] width 45 height 11
click at [946, 355] on font "Entregar" at bounding box center [938, 349] width 45 height 14
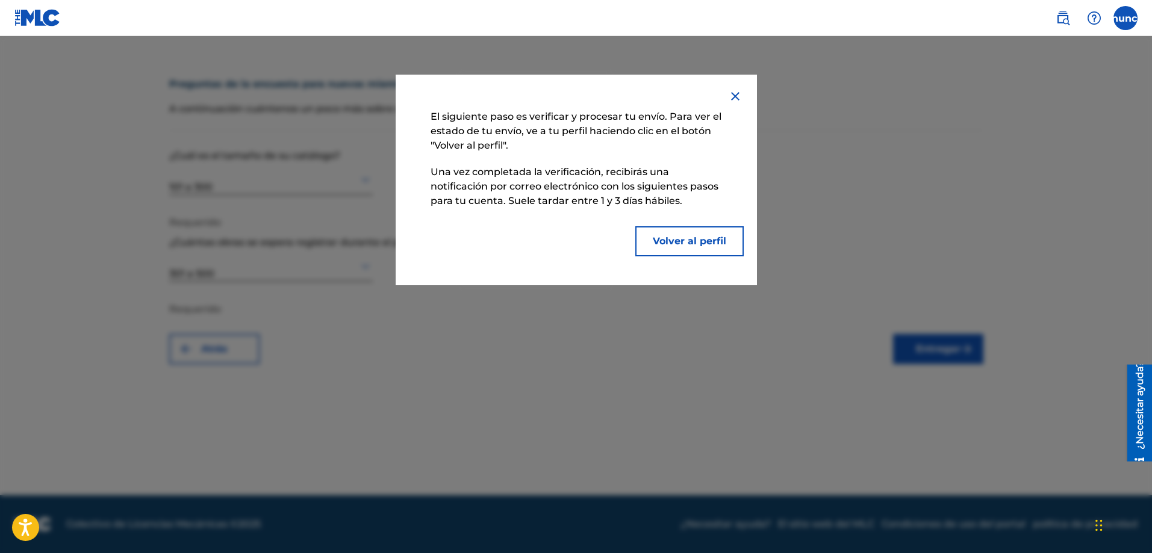
click at [674, 245] on font "Volver al perfil" at bounding box center [689, 240] width 73 height 11
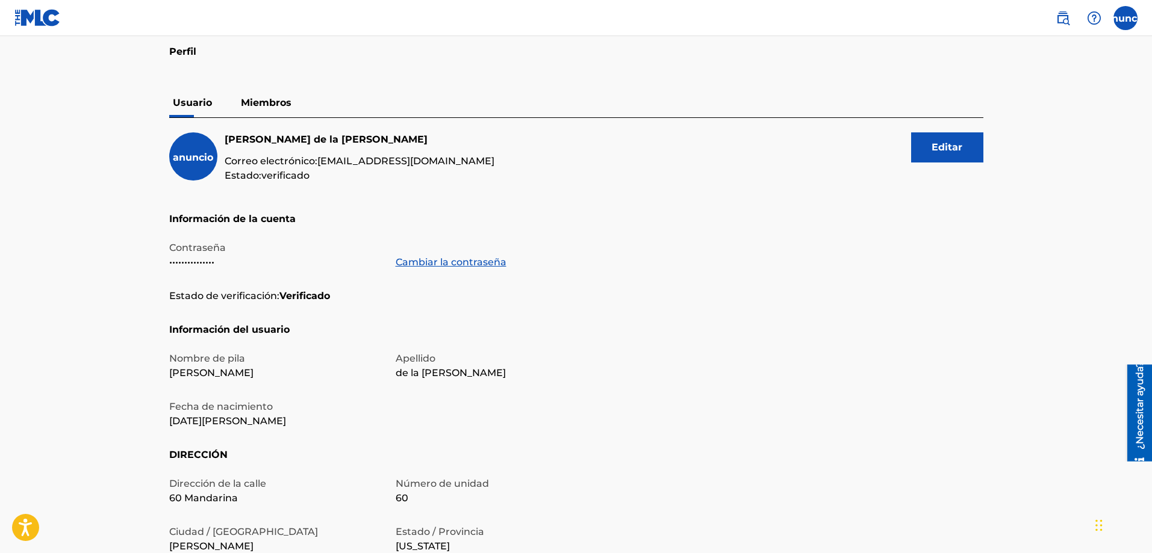
scroll to position [48, 0]
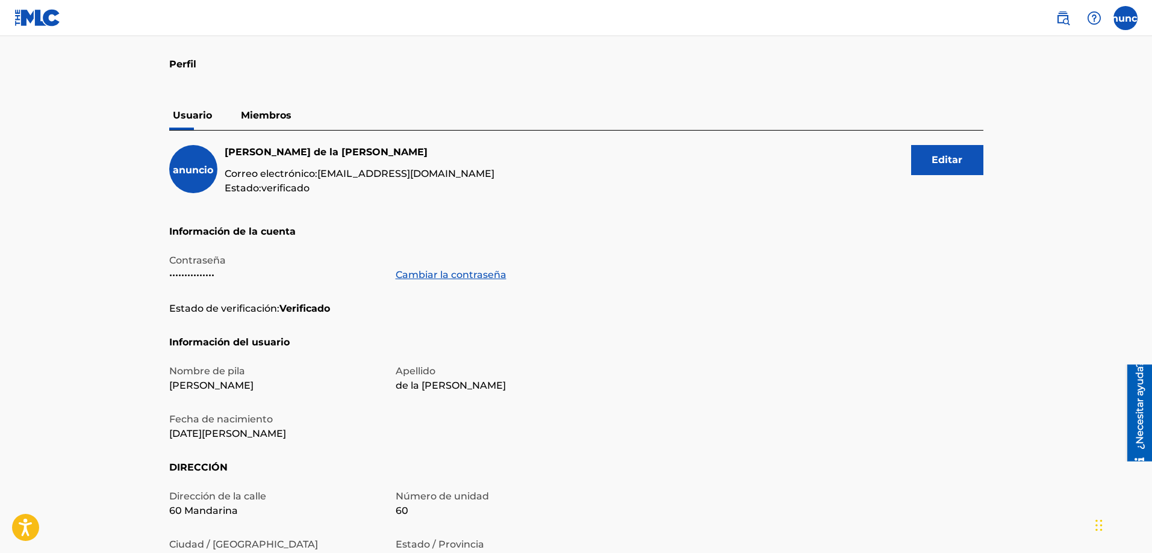
click at [258, 111] on font "Miembros" at bounding box center [266, 115] width 51 height 11
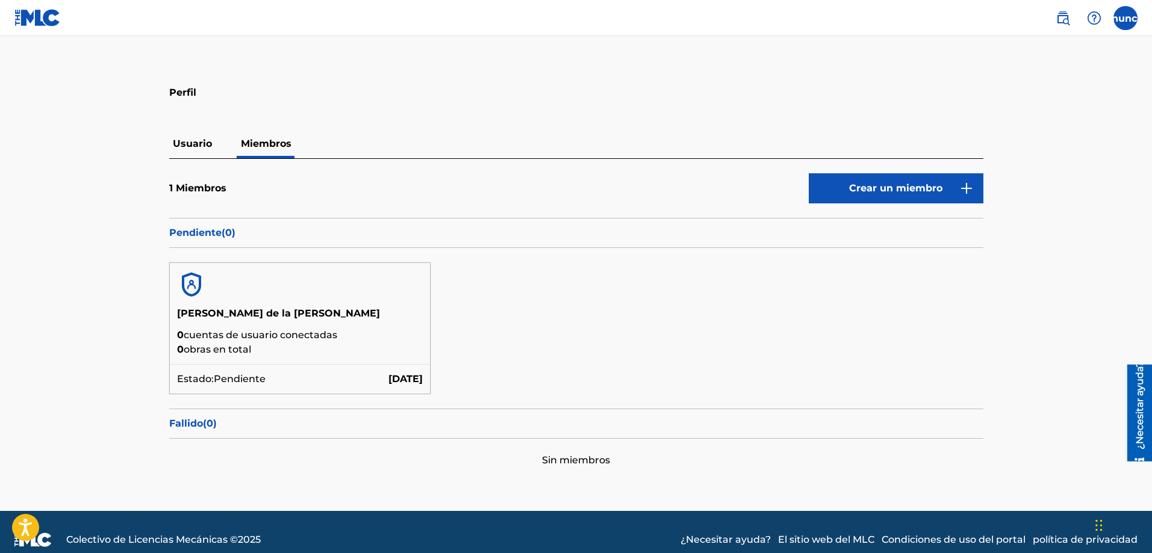
scroll to position [35, 0]
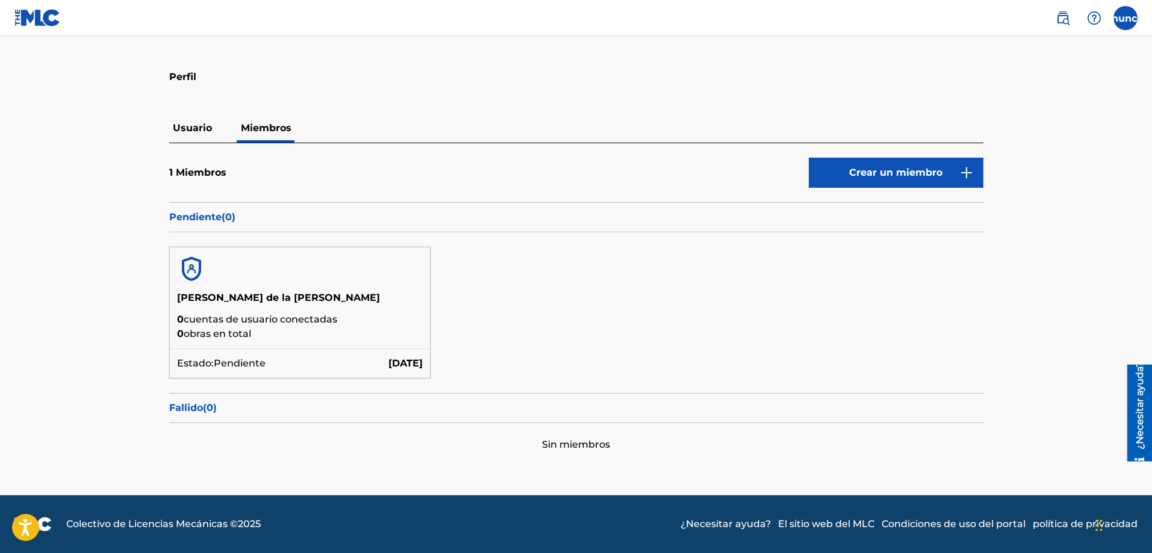
click at [905, 172] on font "Crear un miembro" at bounding box center [895, 172] width 93 height 11
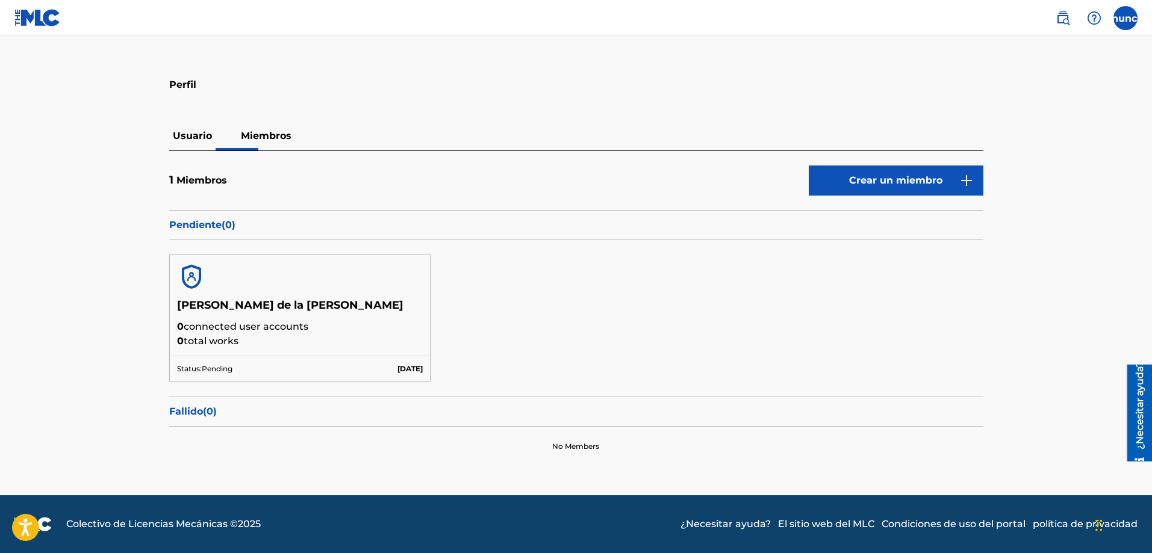
scroll to position [35, 0]
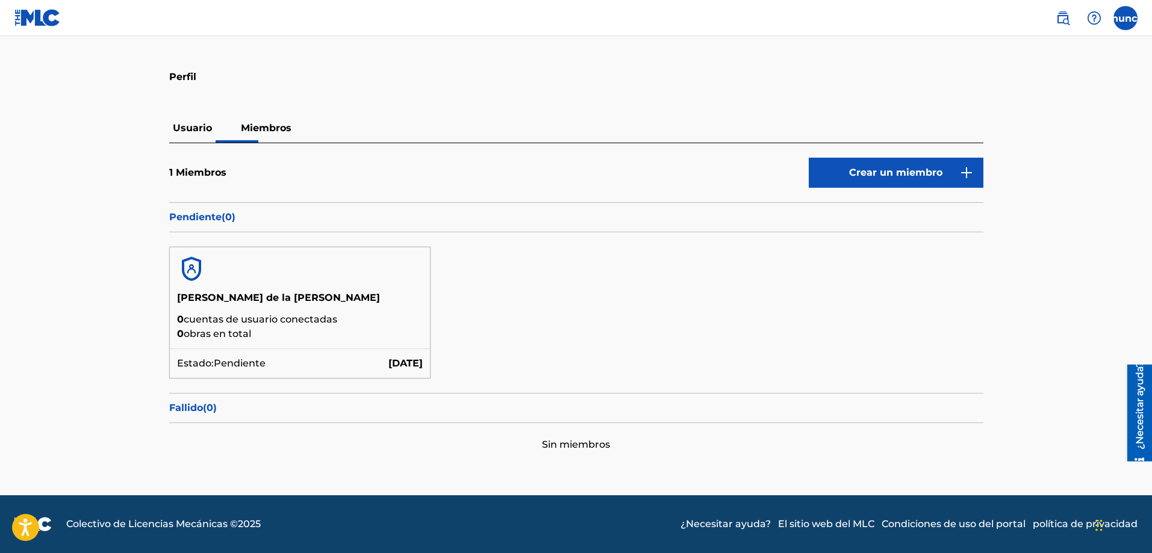
click at [191, 131] on font "Usuario" at bounding box center [192, 127] width 39 height 11
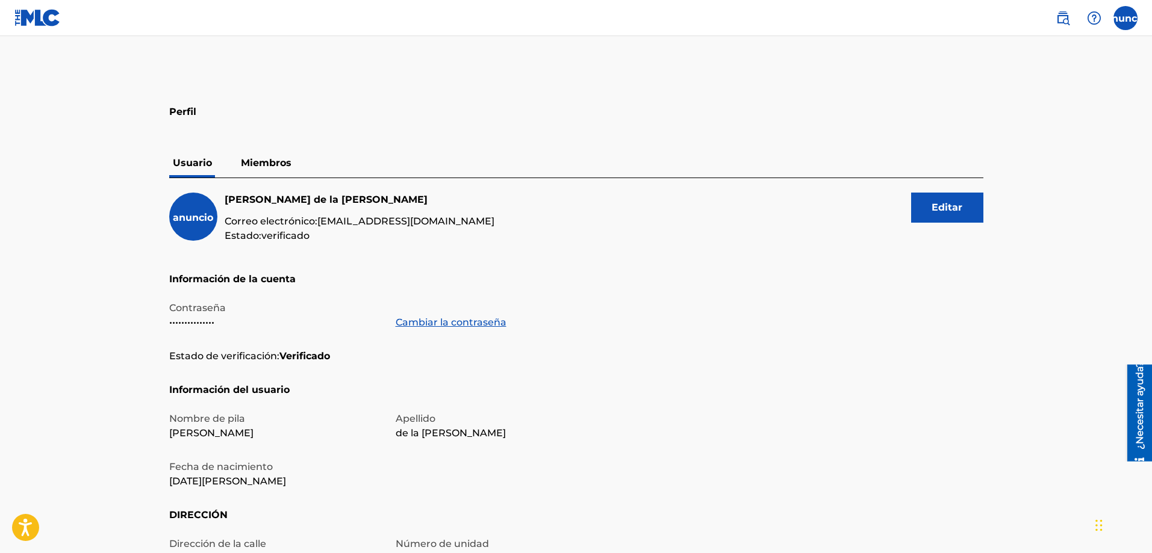
click at [270, 172] on p "Miembros" at bounding box center [266, 163] width 58 height 29
